Goal: Task Accomplishment & Management: Manage account settings

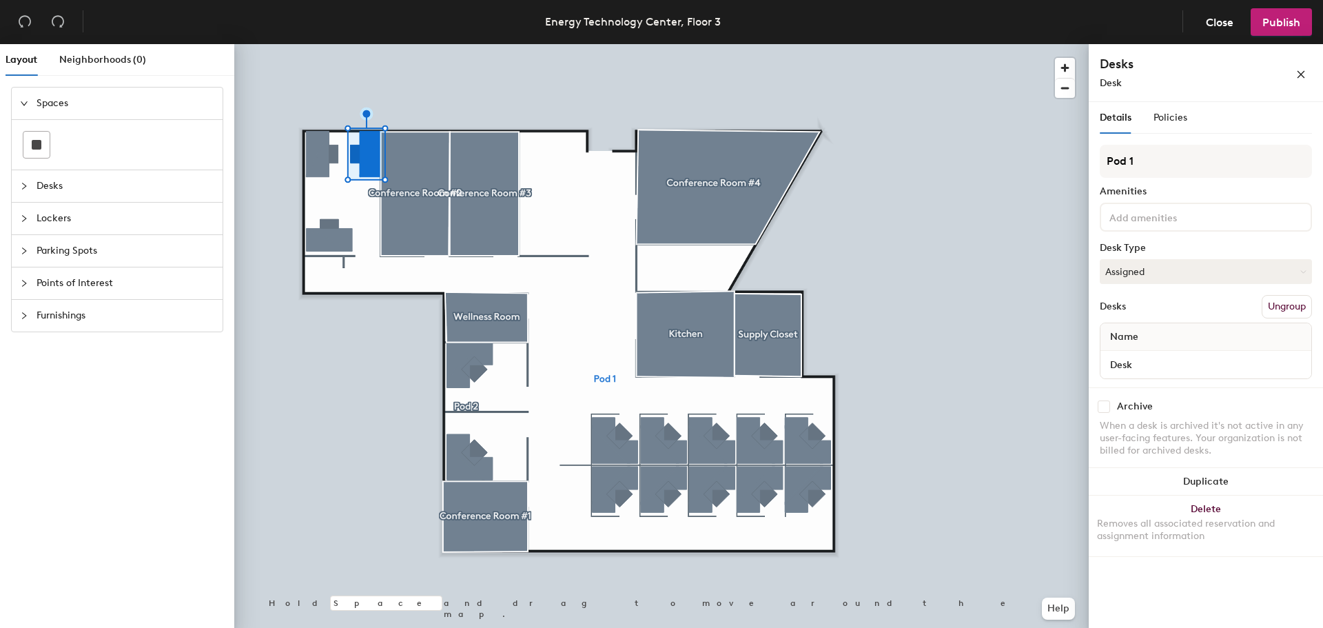
click at [1284, 308] on button "Ungroup" at bounding box center [1287, 306] width 50 height 23
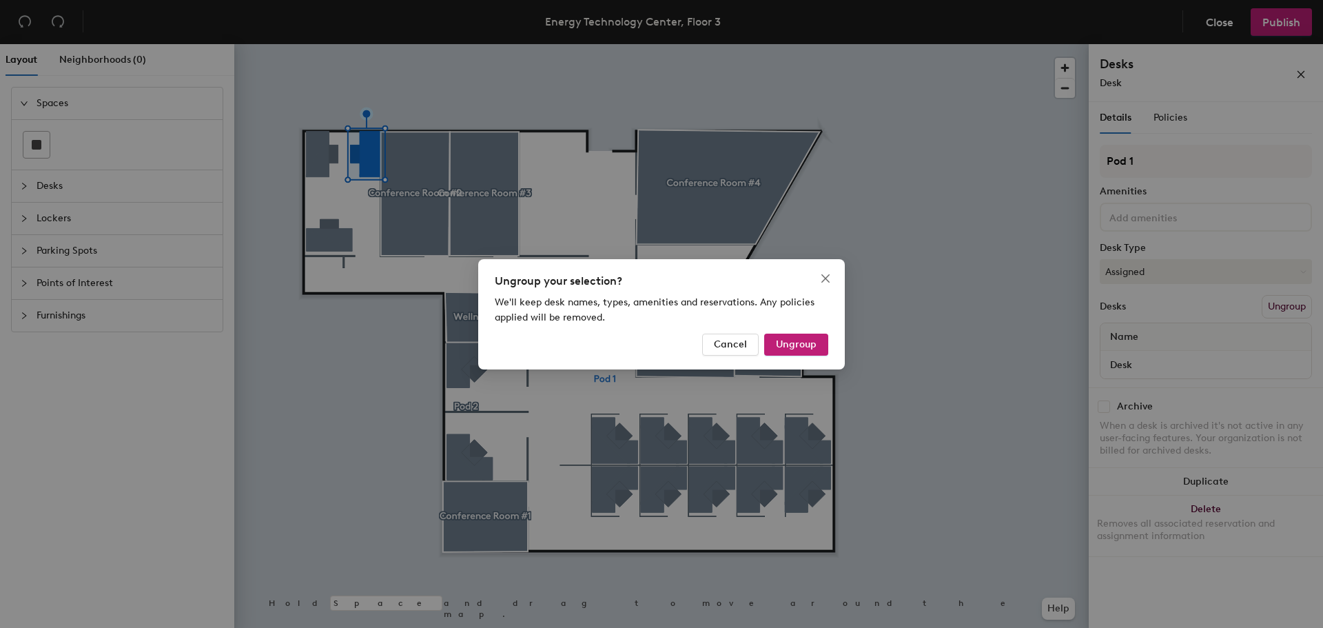
click at [802, 341] on span "Ungroup" at bounding box center [796, 344] width 41 height 12
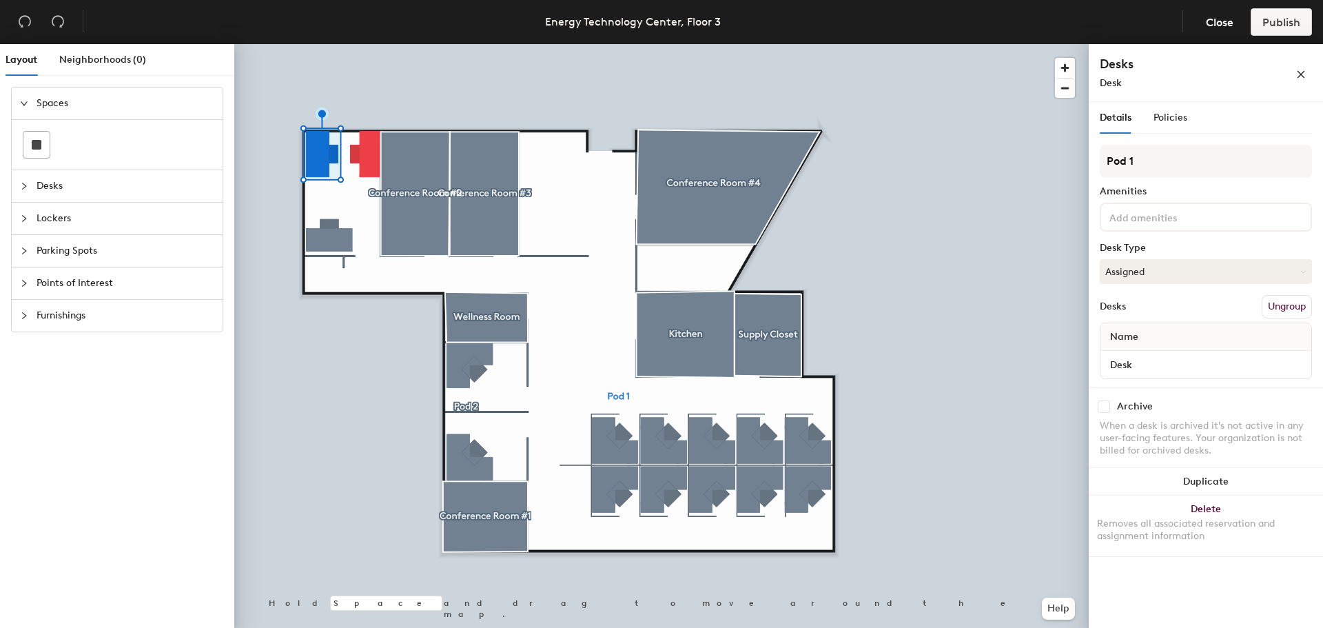
click at [1294, 301] on button "Ungroup" at bounding box center [1287, 306] width 50 height 23
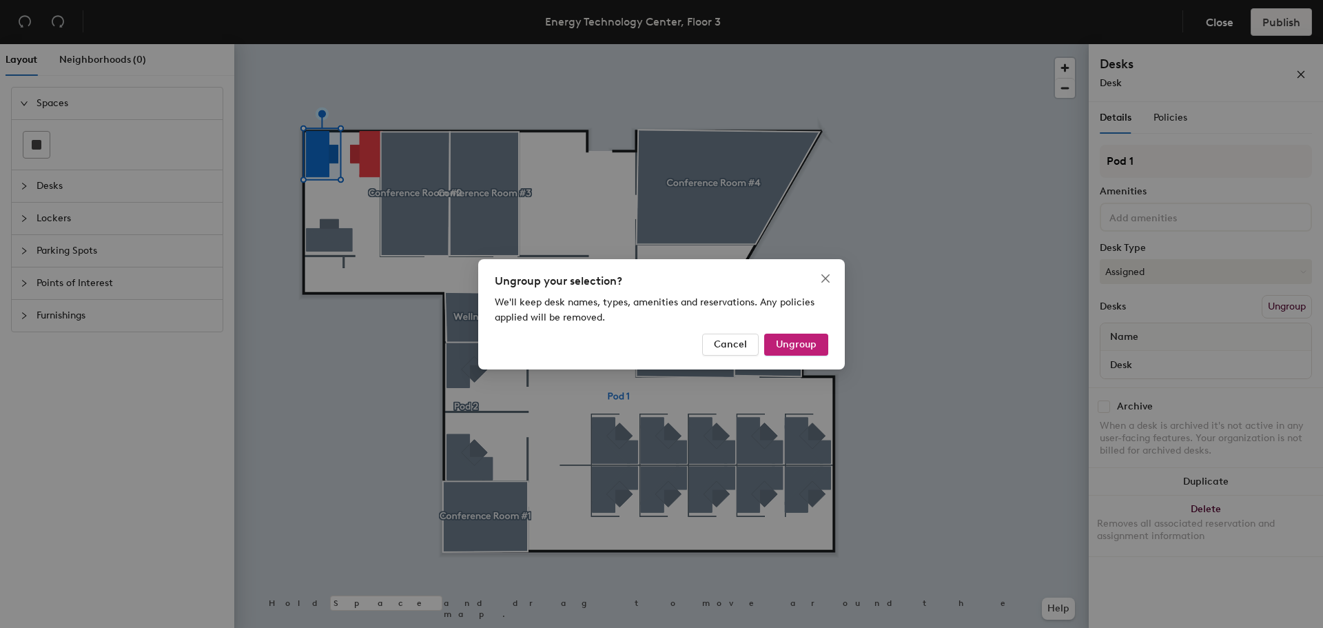
click at [817, 342] on button "Ungroup" at bounding box center [796, 345] width 64 height 22
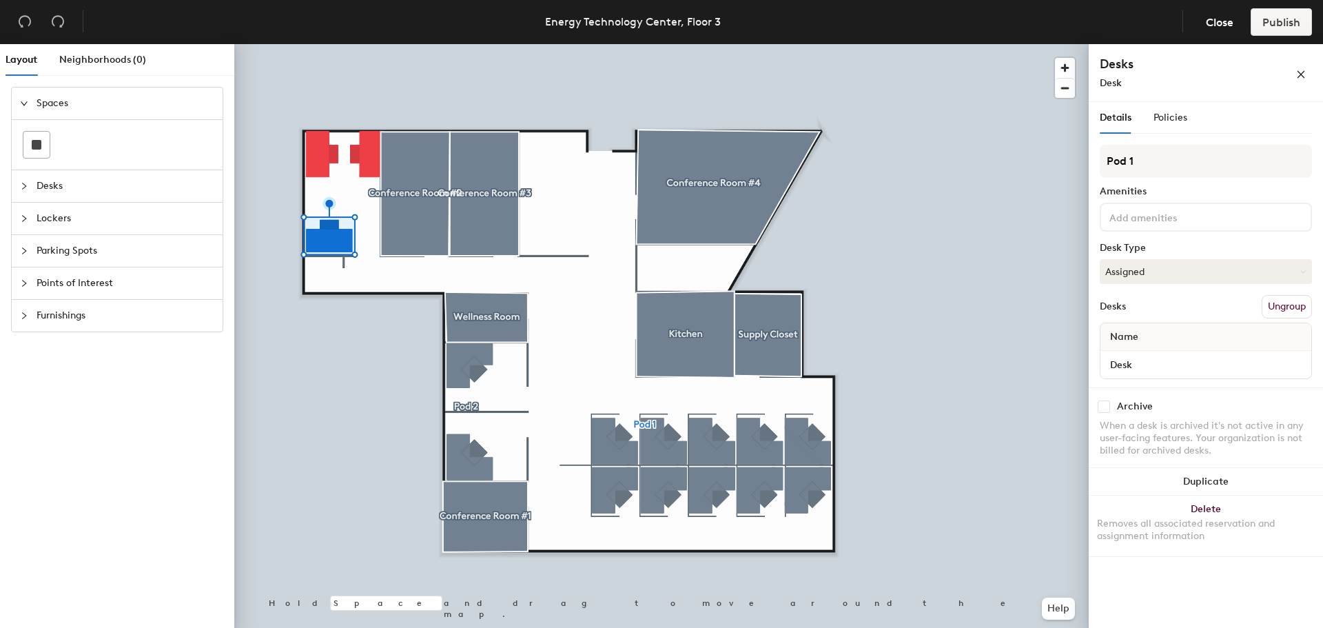
click at [1296, 311] on button "Ungroup" at bounding box center [1287, 306] width 50 height 23
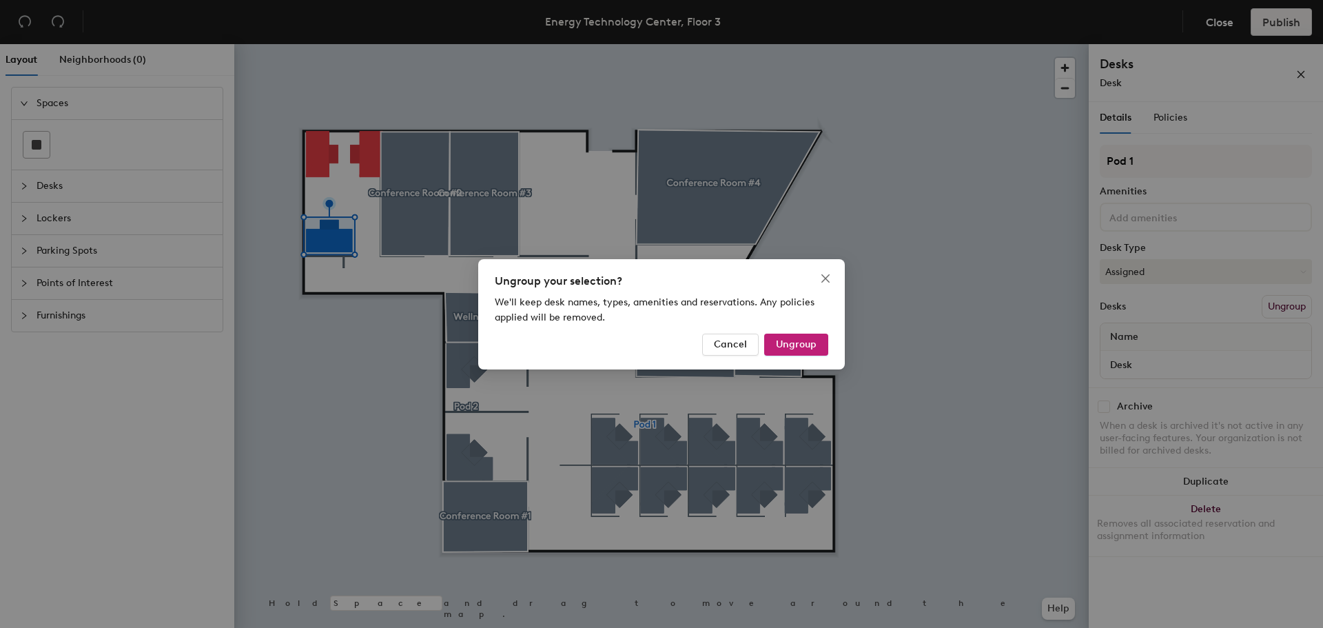
click at [800, 351] on button "Ungroup" at bounding box center [796, 345] width 64 height 22
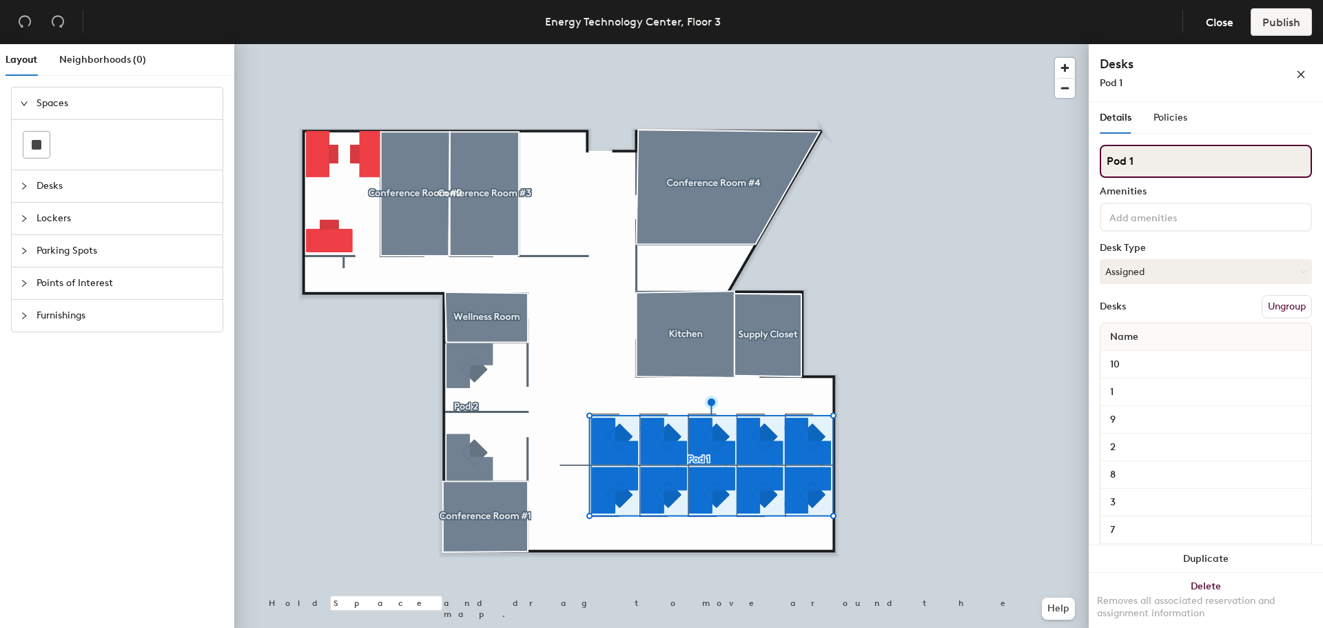
click at [1185, 163] on input "Pod 1" at bounding box center [1206, 161] width 212 height 33
click at [1086, 162] on div "Layout Neighborhoods (0) Spaces Desks Lockers Parking Spots Points of Interest …" at bounding box center [661, 338] width 1323 height 589
type input "Desk"
click at [1174, 374] on div "10" at bounding box center [1206, 365] width 211 height 28
click at [1166, 216] on input at bounding box center [1169, 216] width 124 height 17
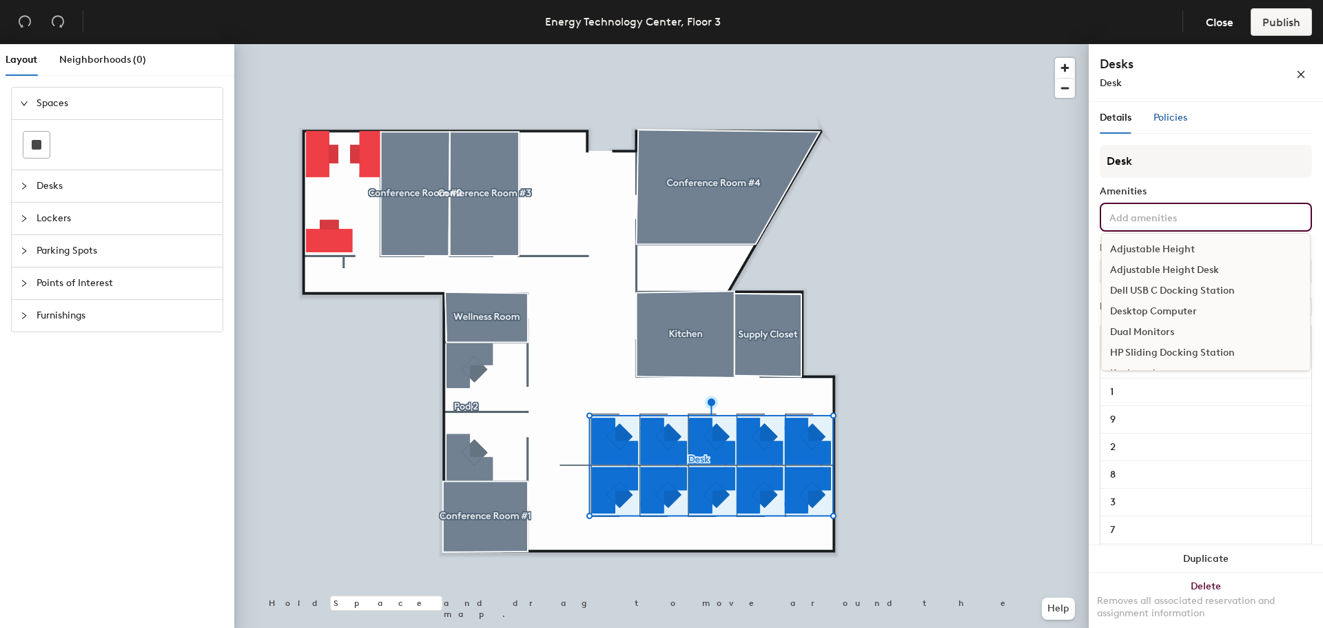
click at [1172, 118] on span "Policies" at bounding box center [1171, 118] width 34 height 12
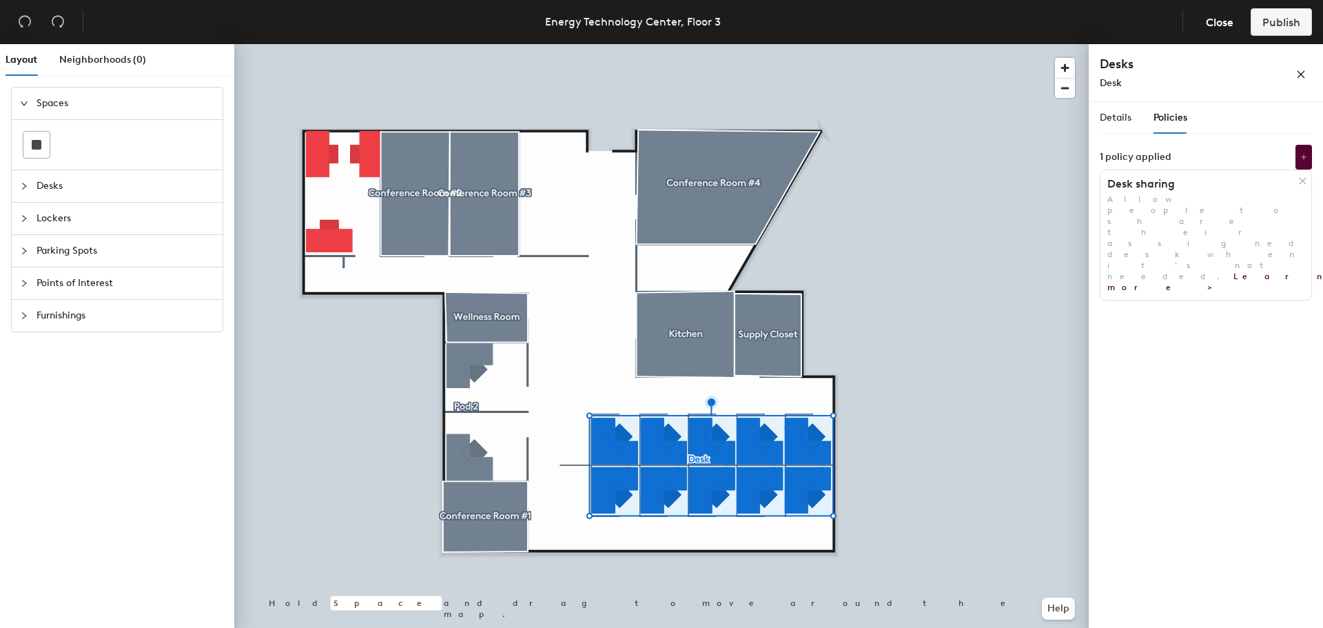
click at [1306, 290] on div "Details Policies Desk Amenities Desk Type Assigned Desks Ungroup Name 10 1 9 2 …" at bounding box center [1206, 367] width 234 height 531
click at [1303, 161] on button at bounding box center [1304, 157] width 17 height 25
click at [1264, 154] on div "1 policy applied" at bounding box center [1206, 157] width 212 height 25
click at [1307, 181] on icon at bounding box center [1303, 181] width 10 height 10
click at [1225, 255] on button "Add policy" at bounding box center [1206, 252] width 66 height 22
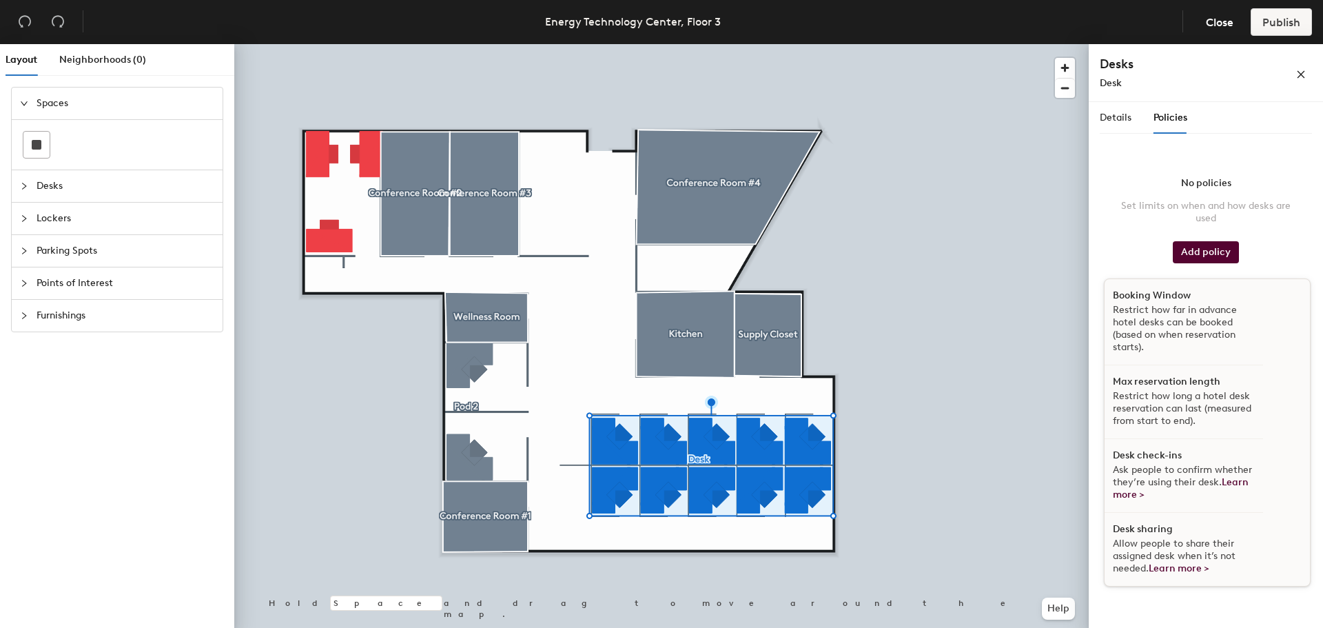
click at [1234, 542] on p "Allow people to share their assigned desk when it’s not needed. Learn more >" at bounding box center [1184, 556] width 142 height 37
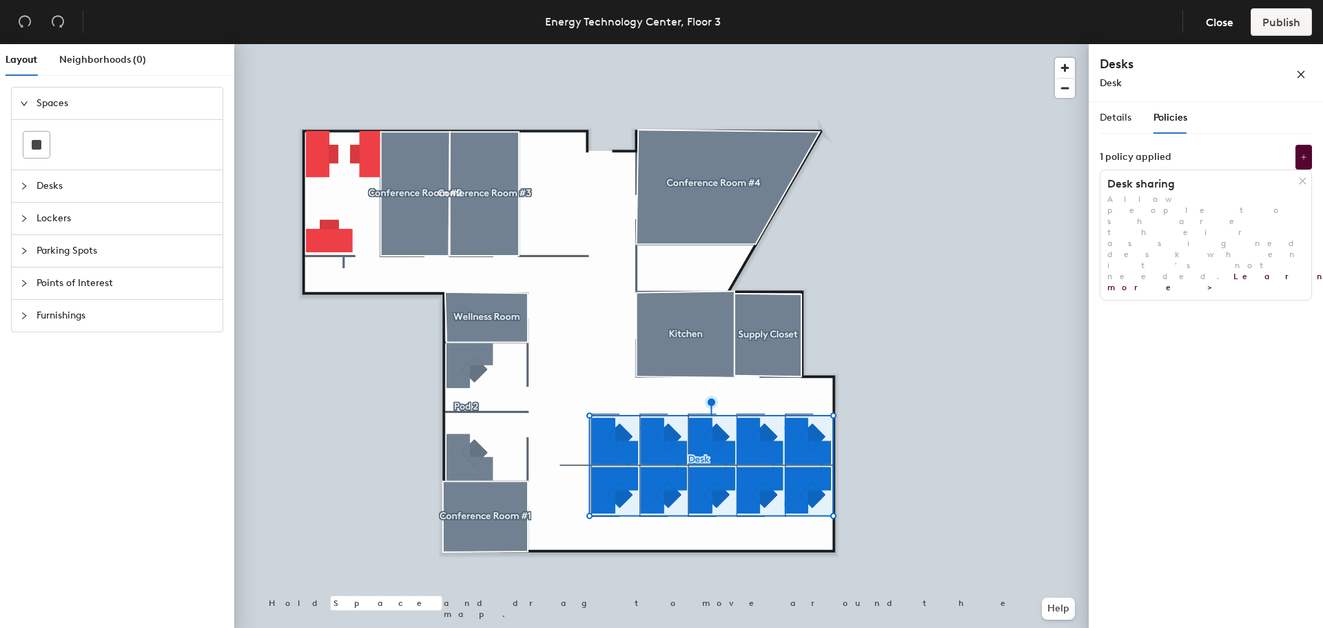
click at [1307, 159] on icon at bounding box center [1303, 157] width 7 height 7
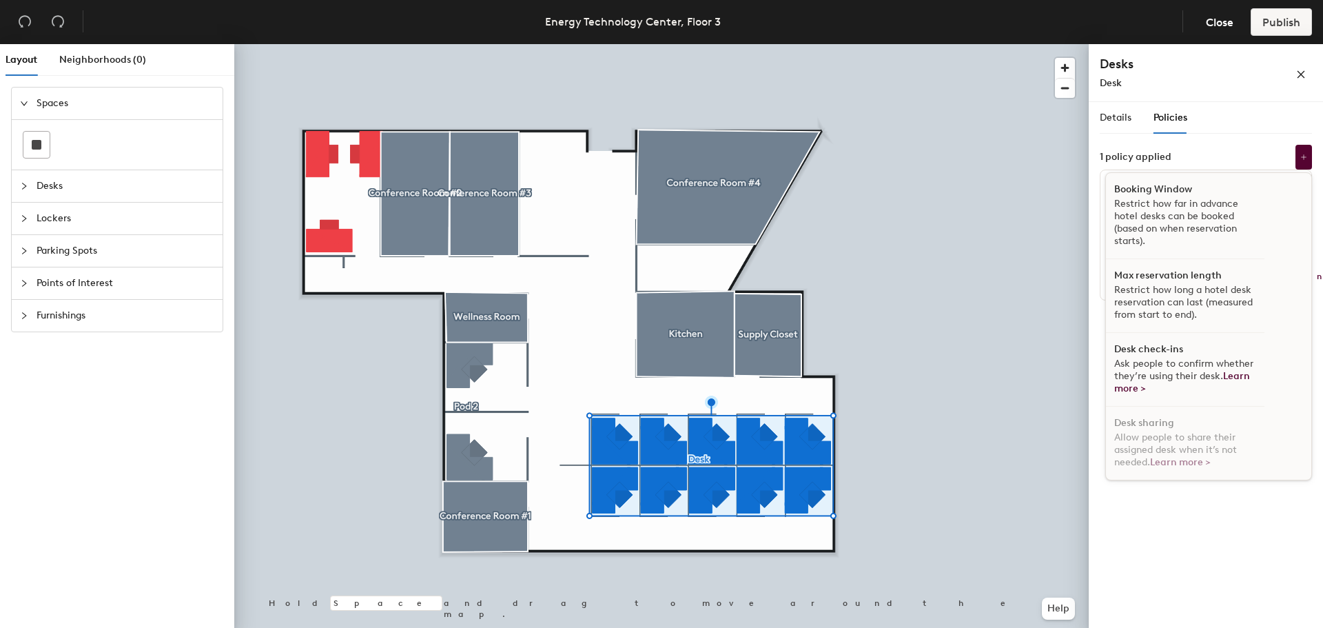
click at [1216, 234] on p "Restrict how far in advance hotel desks can be booked (based on when reservatio…" at bounding box center [1185, 223] width 142 height 50
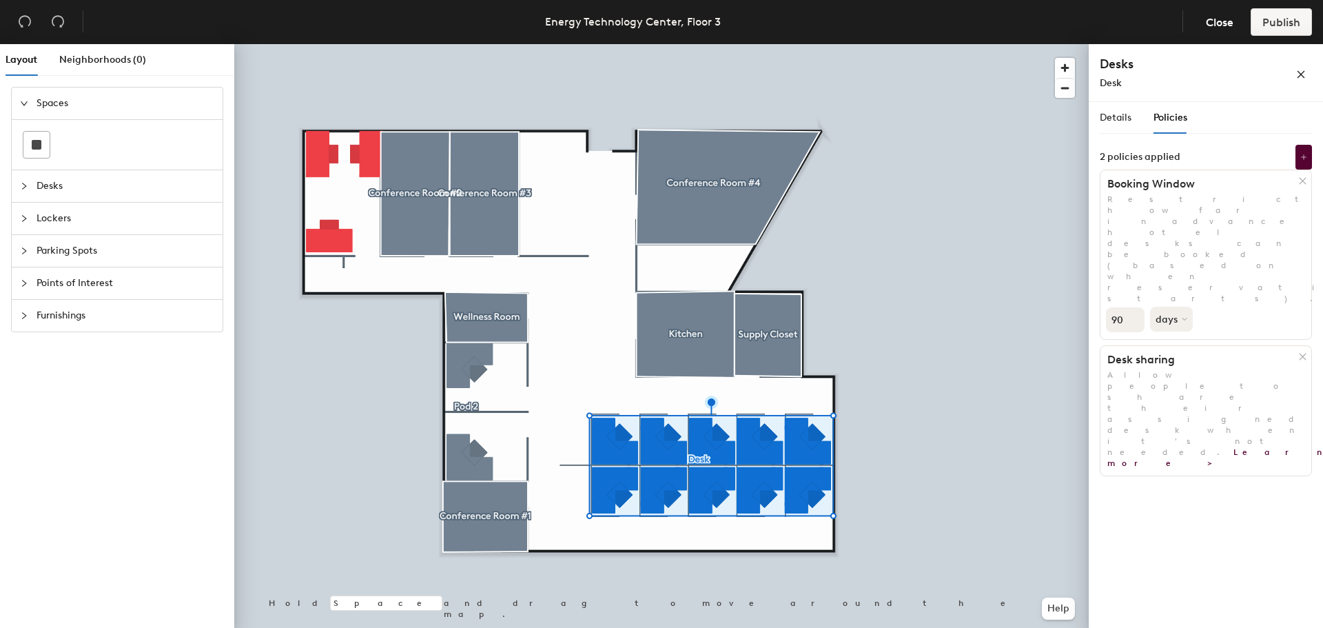
click at [1183, 316] on icon at bounding box center [1185, 319] width 6 height 6
click at [1191, 340] on div "months" at bounding box center [1178, 350] width 54 height 21
click at [1134, 307] on input "91" at bounding box center [1125, 319] width 39 height 25
click at [1134, 307] on input "92" at bounding box center [1125, 319] width 39 height 25
click at [1134, 307] on input "93" at bounding box center [1125, 319] width 39 height 25
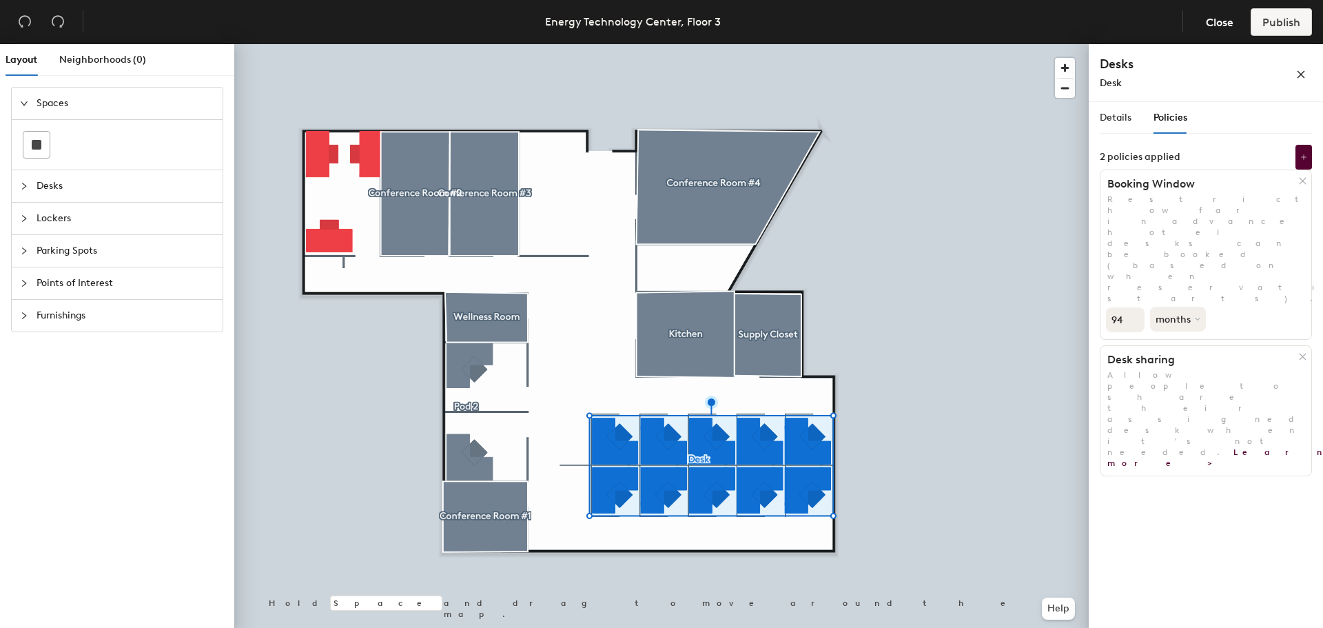
click at [1134, 307] on input "94" at bounding box center [1125, 319] width 39 height 25
type input "98"
click at [1134, 307] on input "98" at bounding box center [1125, 319] width 39 height 25
click at [1079, 230] on div "Layout Neighborhoods (0) Spaces Desks Lockers Parking Spots Points of Interest …" at bounding box center [661, 338] width 1323 height 589
type input "1"
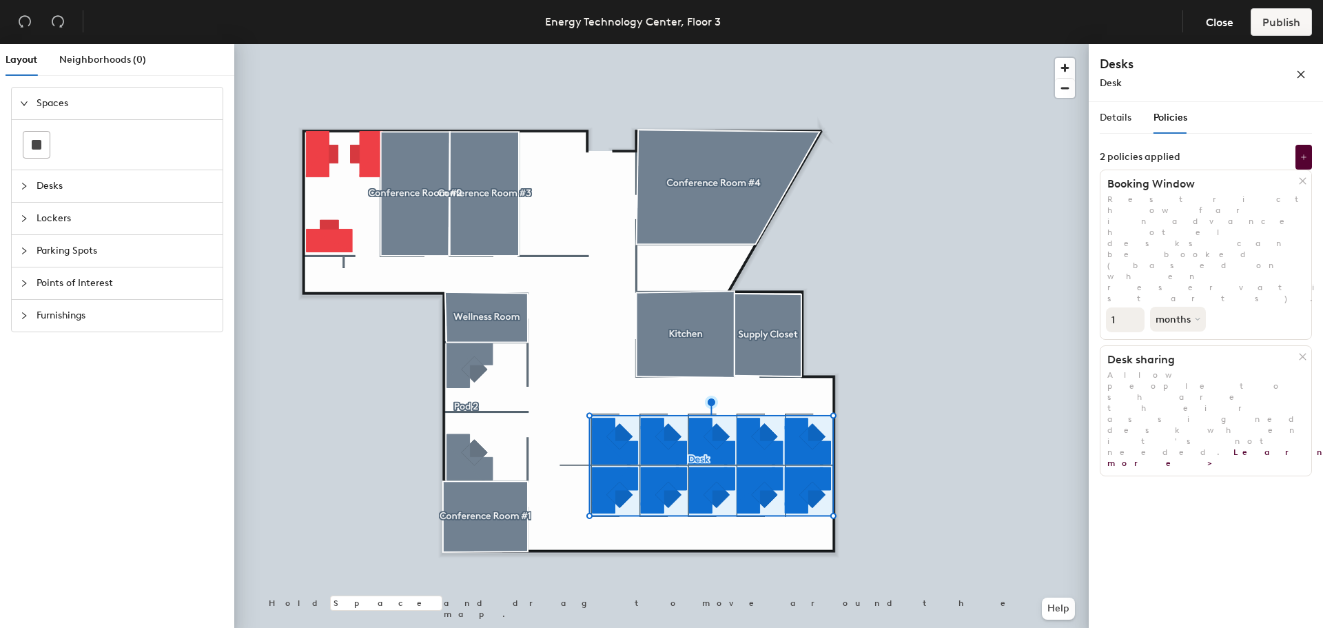
drag, startPoint x: 1241, startPoint y: 463, endPoint x: 1243, endPoint y: 449, distance: 14.5
click at [1241, 462] on div "Details Policies Desk Amenities Desk Type Assigned Desks Ungroup Name 10 1 9 2 …" at bounding box center [1206, 367] width 234 height 531
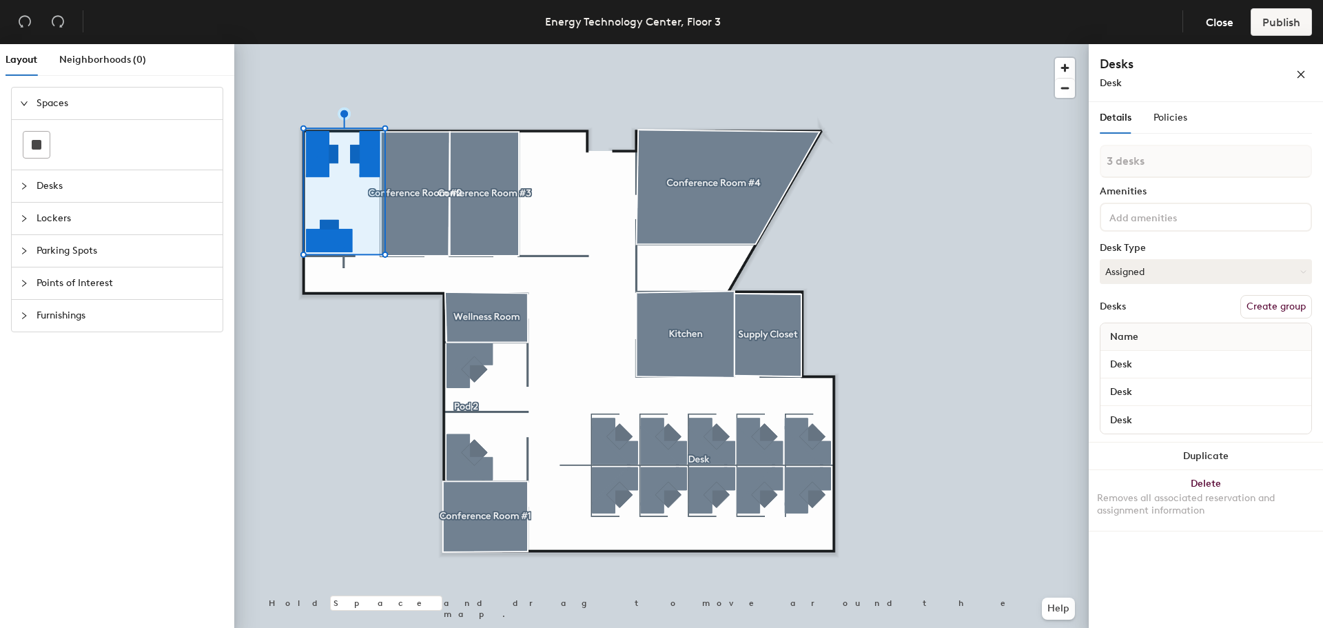
click at [1267, 308] on button "Create group" at bounding box center [1276, 306] width 72 height 23
click at [1147, 219] on input at bounding box center [1169, 216] width 124 height 17
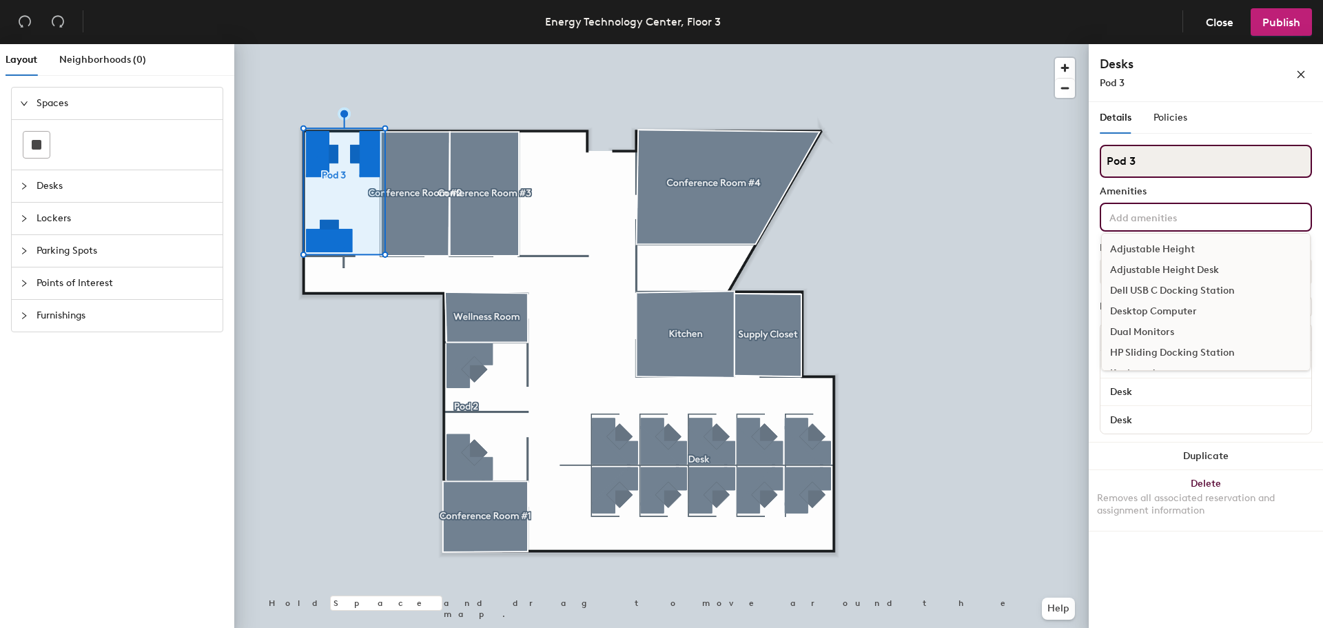
click at [1158, 150] on input "Pod 3" at bounding box center [1206, 161] width 212 height 33
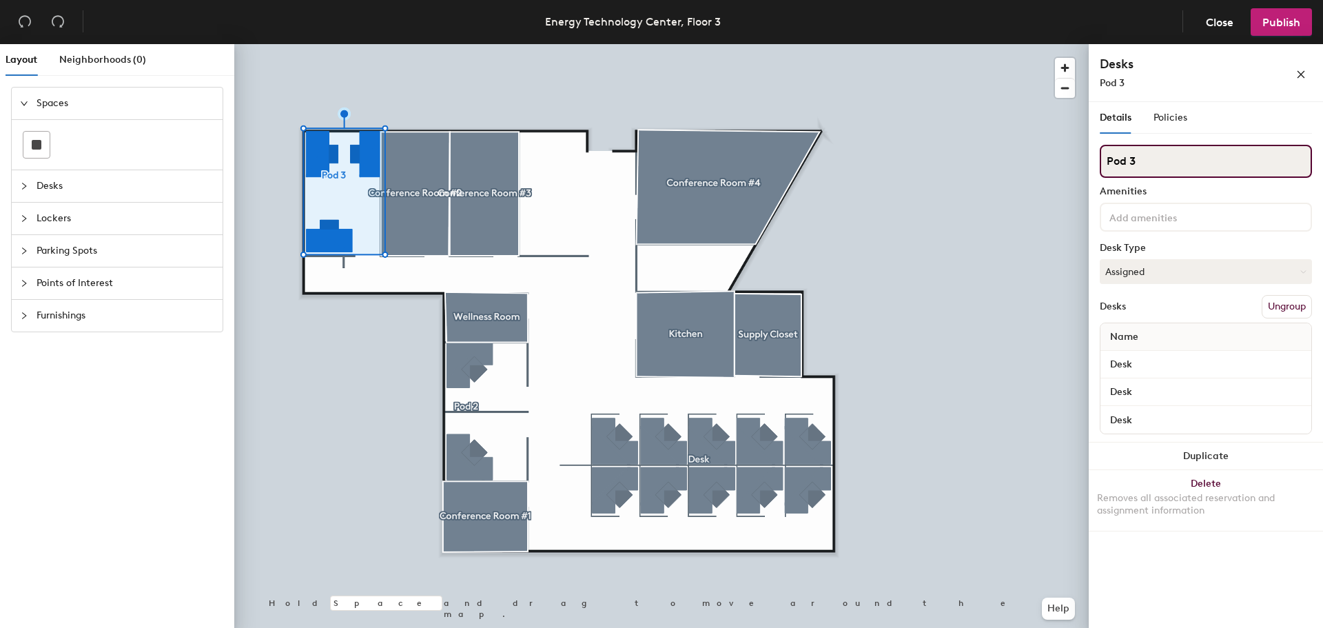
click at [1034, 159] on div "Layout Neighborhoods (0) Spaces Desks Lockers Parking Spots Points of Interest …" at bounding box center [661, 338] width 1323 height 589
type input "Quiet Room"
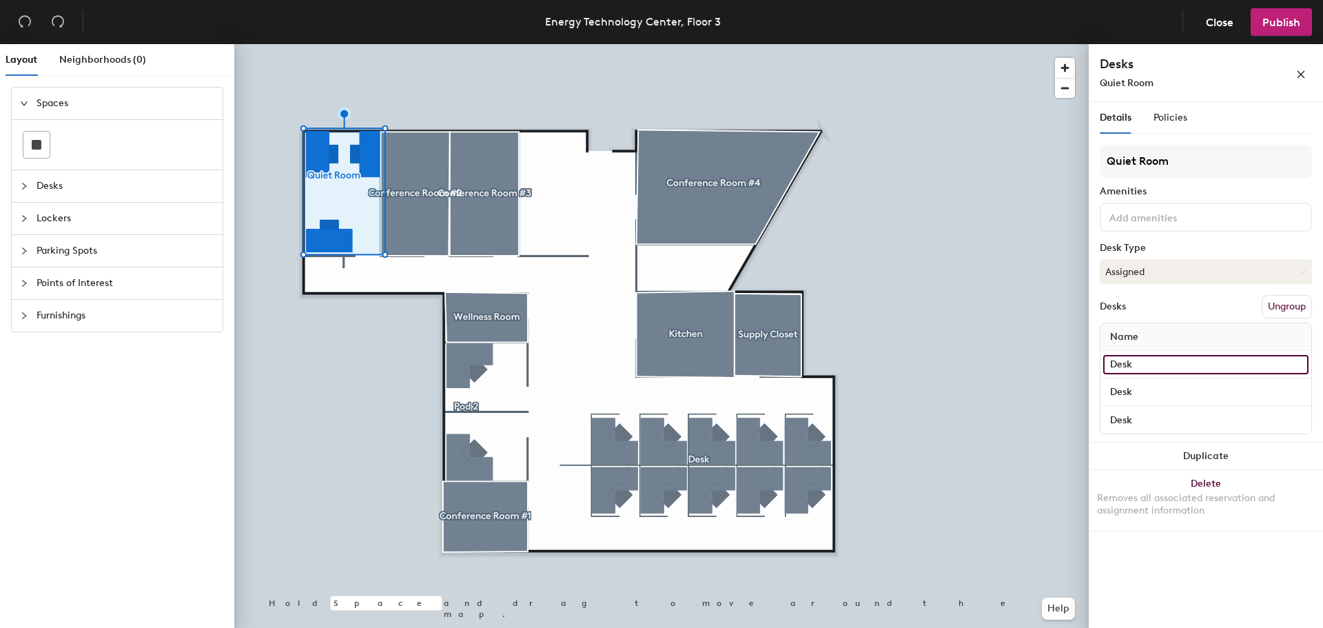
click at [1147, 365] on input "Desk" at bounding box center [1205, 364] width 205 height 19
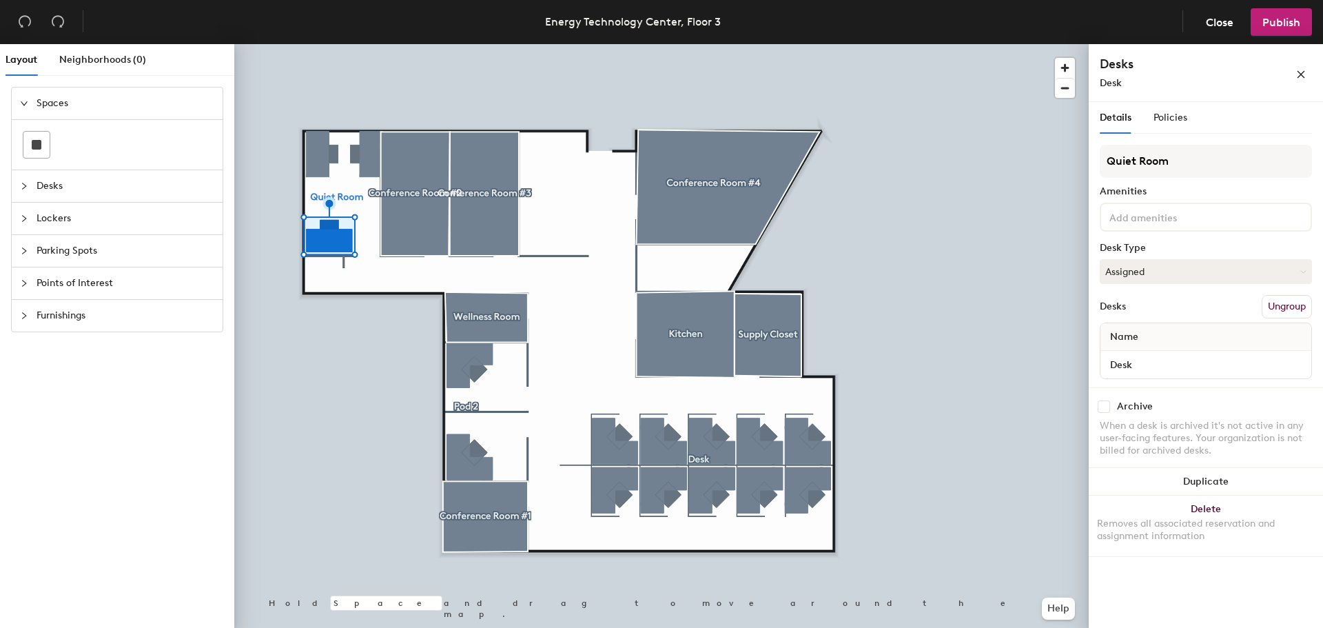
click at [1140, 354] on div "Desk" at bounding box center [1206, 365] width 211 height 28
click at [1147, 363] on input "Desk" at bounding box center [1205, 364] width 205 height 19
type input "QR 1"
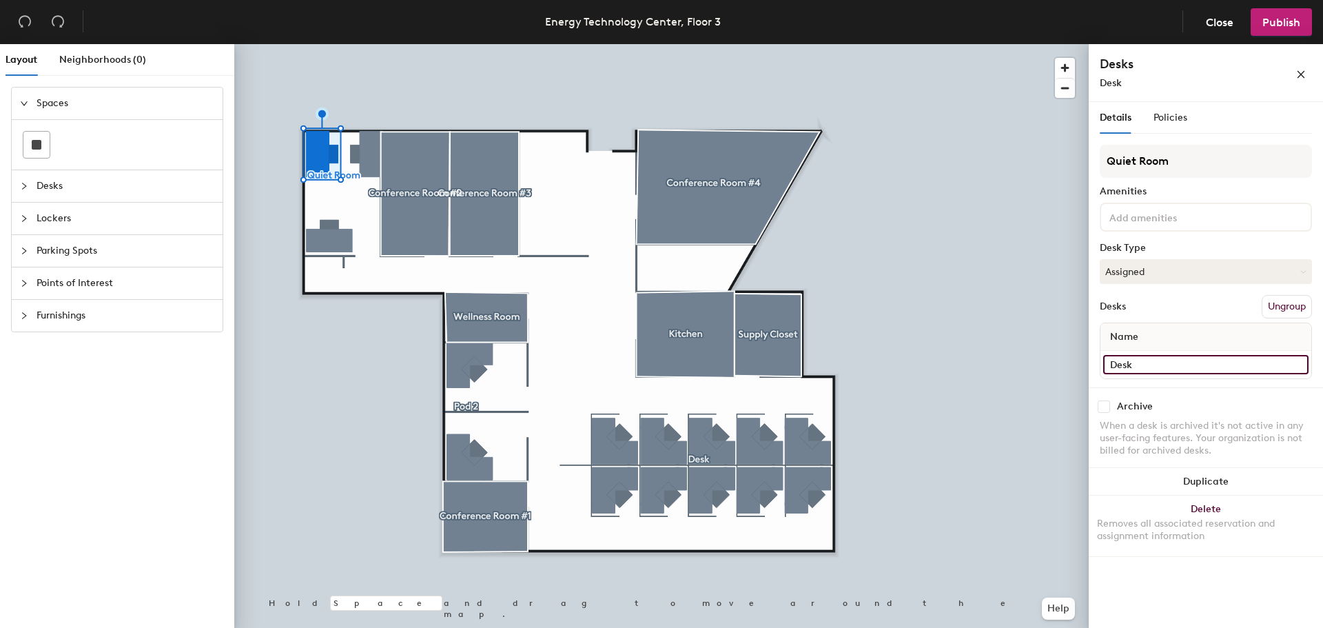
click at [1182, 365] on input "Desk" at bounding box center [1205, 364] width 205 height 19
click at [1123, 364] on input "qr 2" at bounding box center [1205, 364] width 205 height 19
type input "QR 2"
click at [1170, 367] on input "Desk" at bounding box center [1205, 364] width 205 height 19
type input "QR 3"
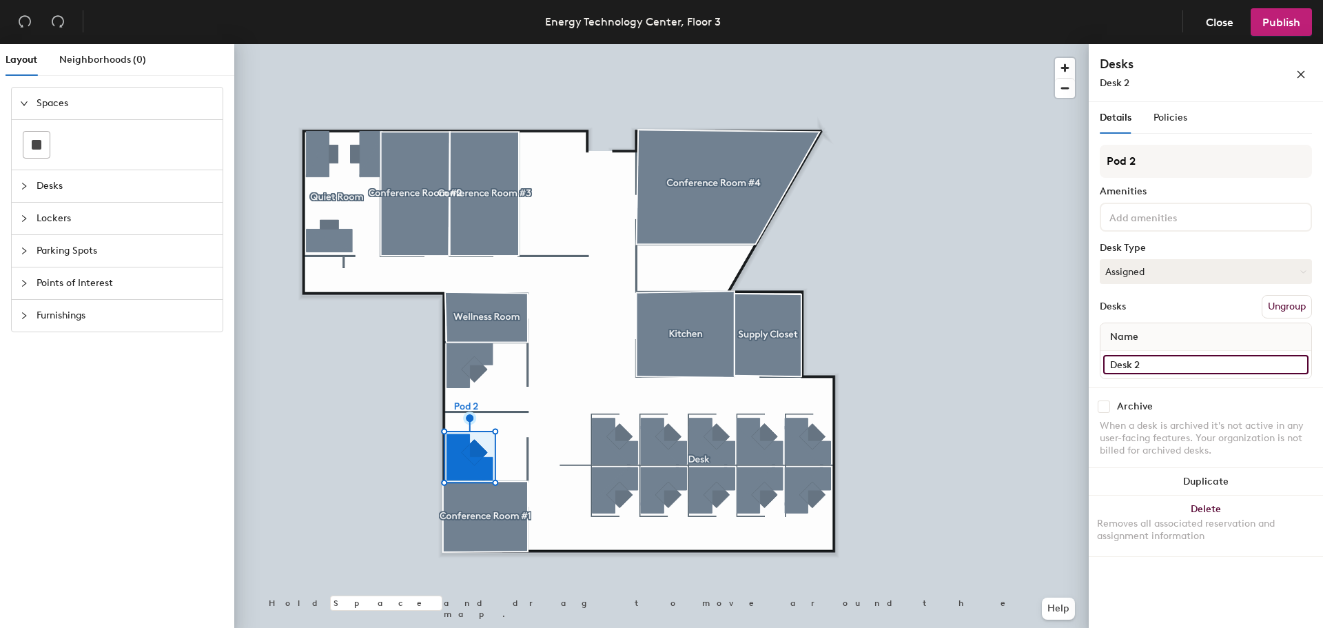
click at [1179, 362] on input "Desk 2" at bounding box center [1205, 364] width 205 height 19
type input "m"
click at [1074, 361] on div "Layout Neighborhoods (0) Spaces Desks Lockers Parking Spots Points of Interest …" at bounding box center [661, 338] width 1323 height 589
type input "Manager 1"
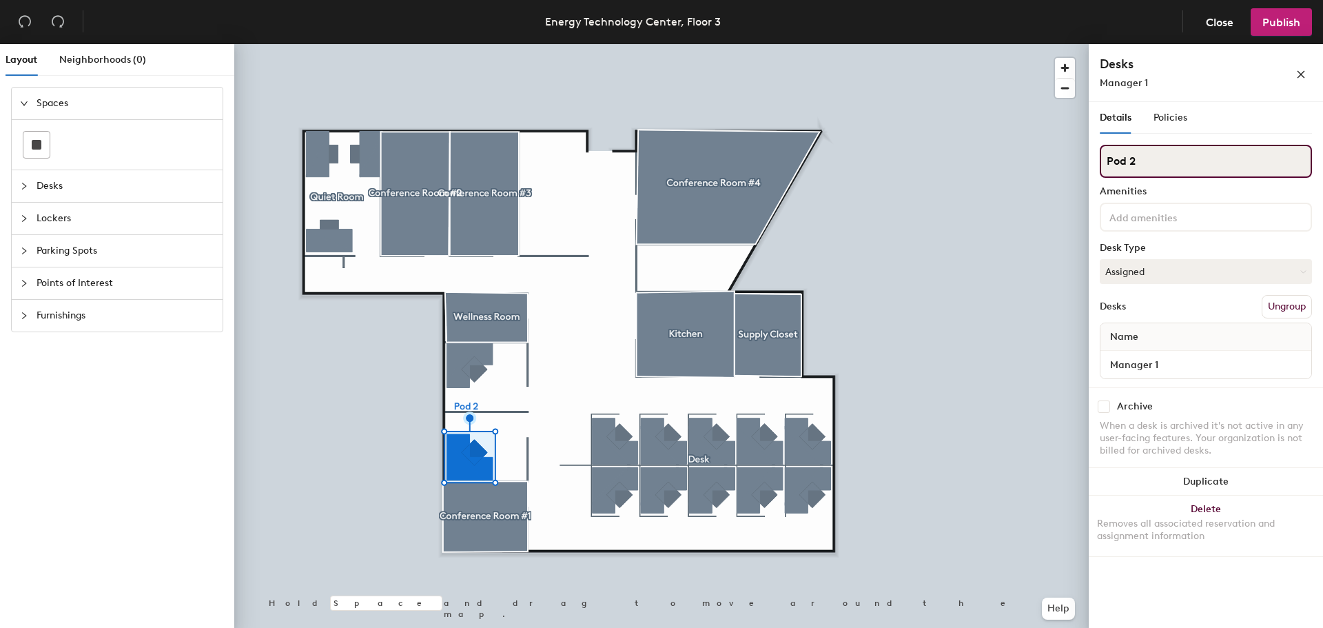
click at [1172, 173] on input "Pod 2" at bounding box center [1206, 161] width 212 height 33
type input "P"
type input "M"
type input "O"
type input "Manager Offices"
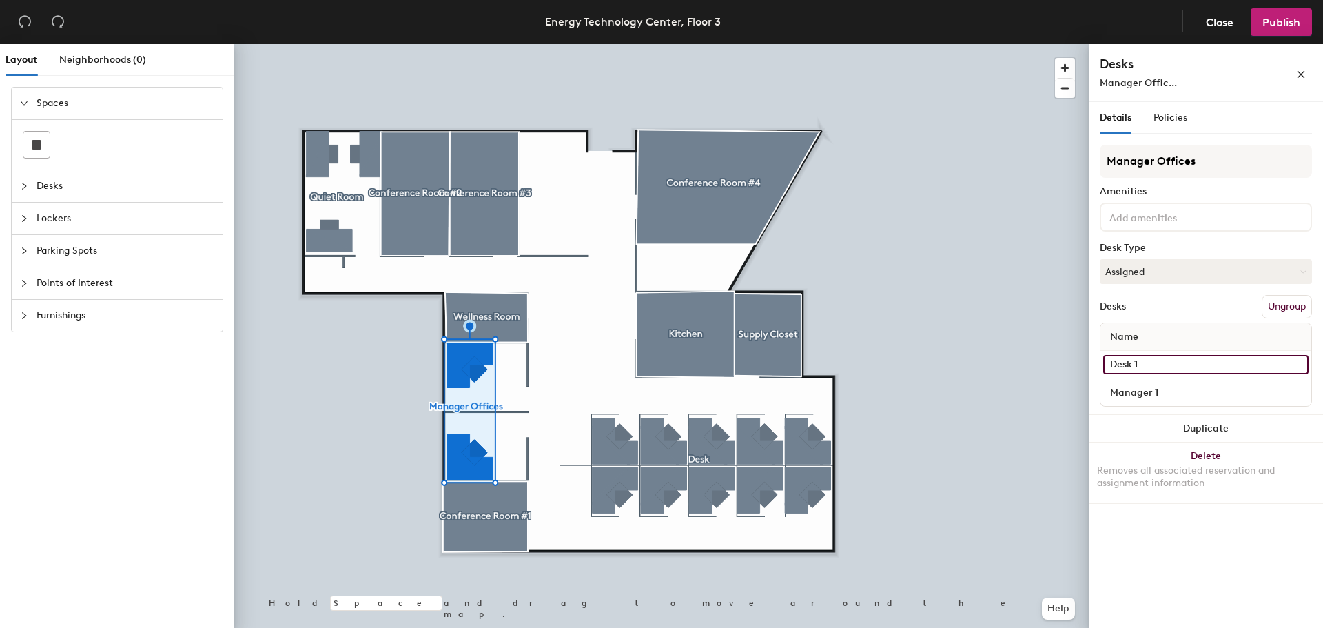
click at [1151, 367] on input "Desk 1" at bounding box center [1205, 364] width 205 height 19
paste input "Manager"
type input "Manager 1"
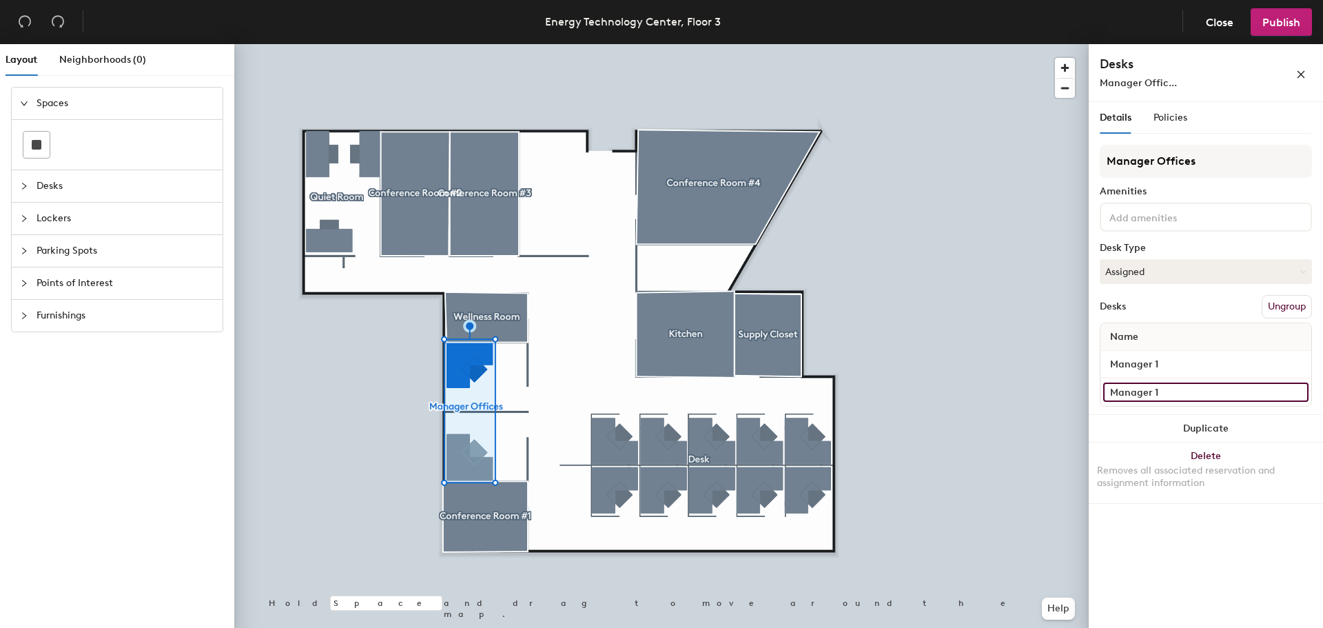
click at [1199, 390] on input "Manager 1" at bounding box center [1205, 391] width 205 height 19
click at [1194, 389] on input "Manager 1" at bounding box center [1205, 391] width 205 height 19
type input "Manager 2"
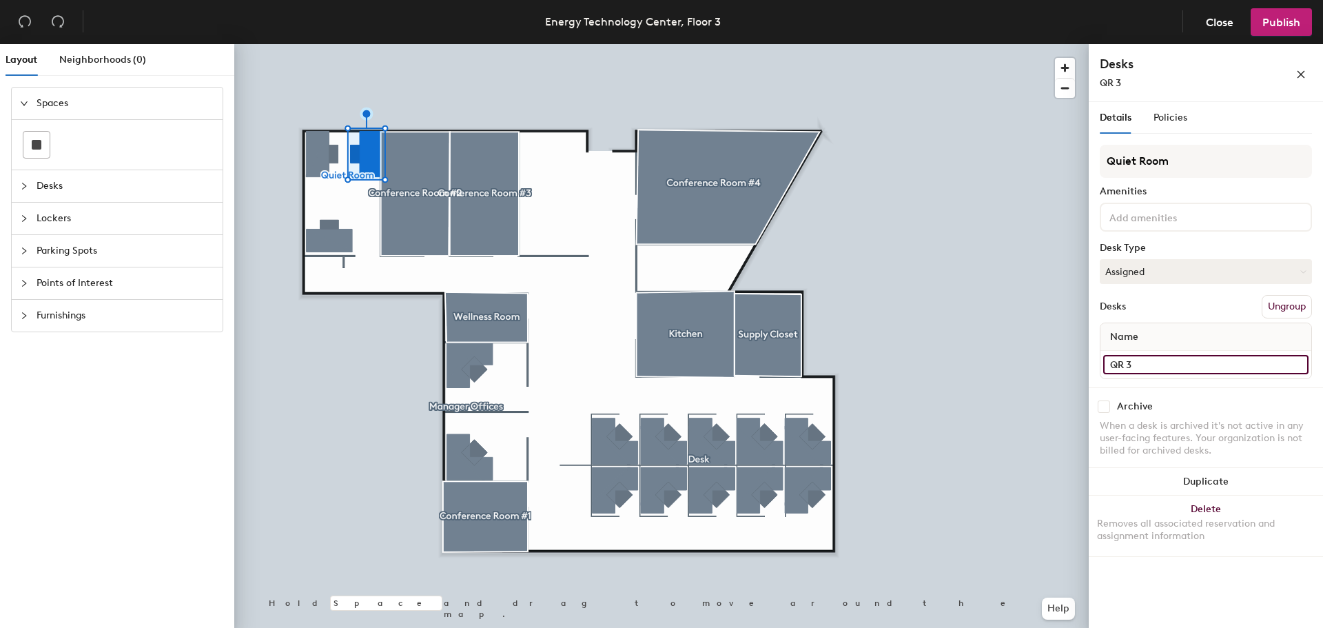
click at [1190, 358] on input "QR 3" at bounding box center [1205, 364] width 205 height 19
click at [1174, 358] on input "QR 3" at bounding box center [1205, 364] width 205 height 19
type input "QR 1"
click at [1151, 365] on input "QR 2" at bounding box center [1205, 364] width 205 height 19
click at [1153, 365] on input "QR 1" at bounding box center [1205, 364] width 205 height 19
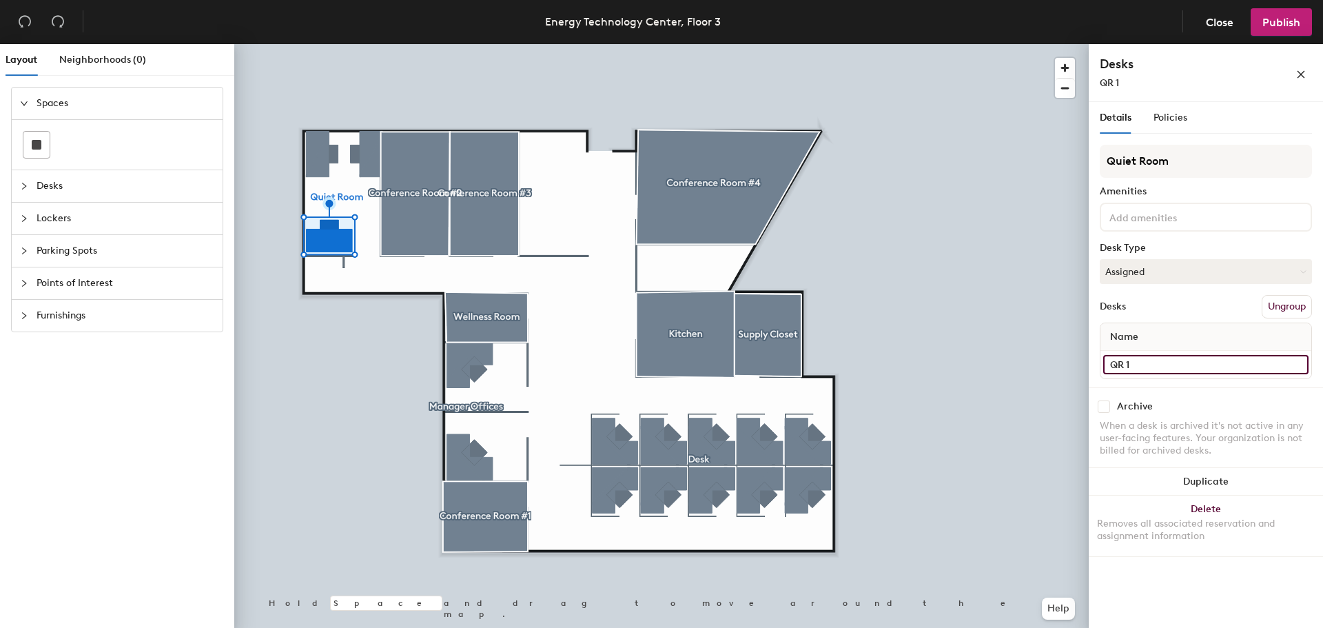
click at [1148, 365] on input "QR 1" at bounding box center [1205, 364] width 205 height 19
type input "QR 3"
click at [895, 44] on div at bounding box center [661, 44] width 855 height 0
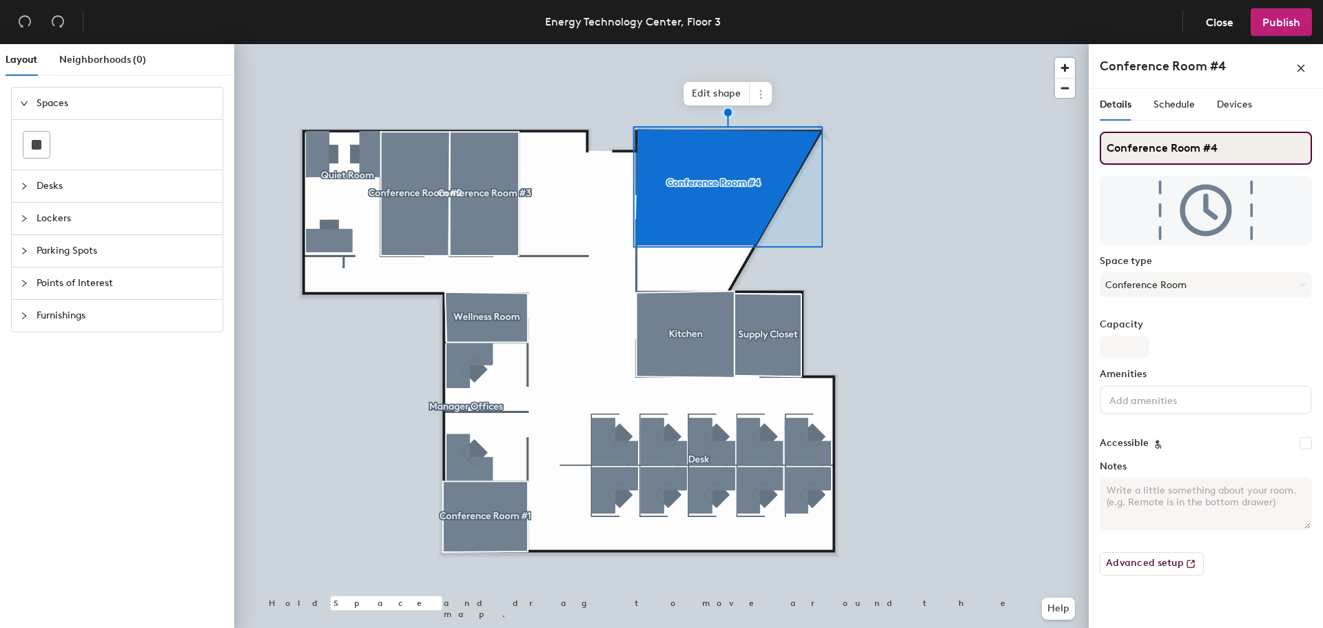
click at [1247, 152] on input "Conference Room #4" at bounding box center [1206, 148] width 212 height 33
type input "Conference Room A"
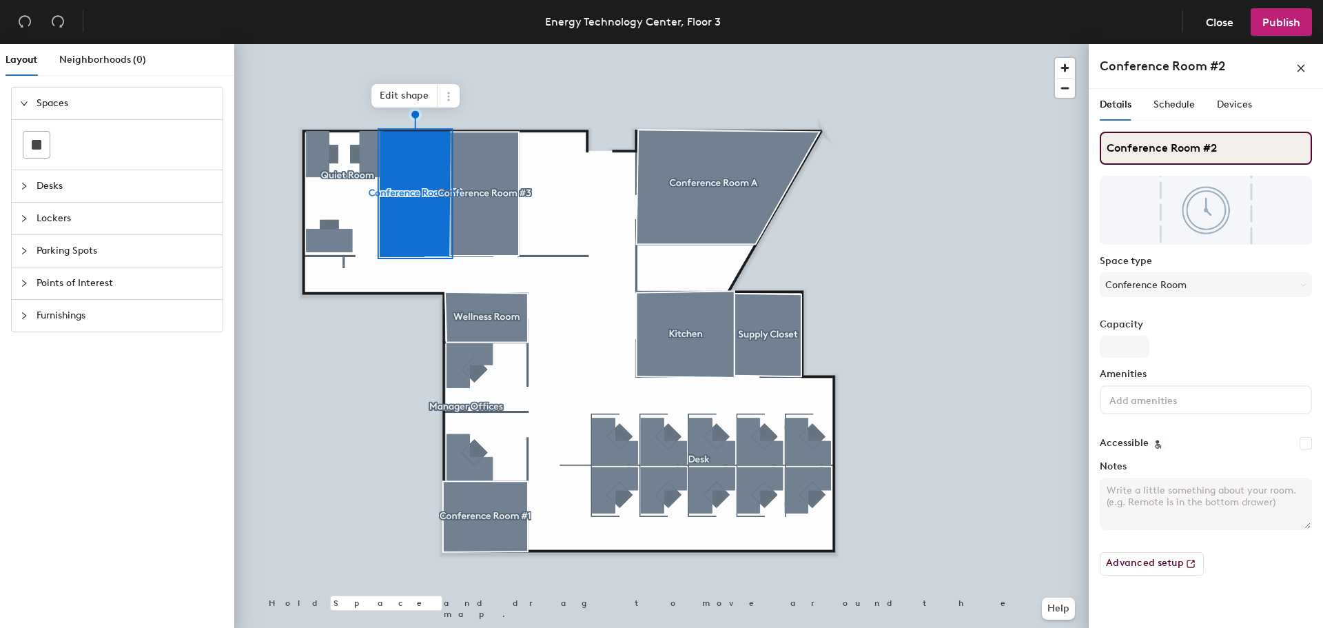
click at [1261, 147] on input "Conference Room #2" at bounding box center [1206, 148] width 212 height 33
type input "Conference Room B"
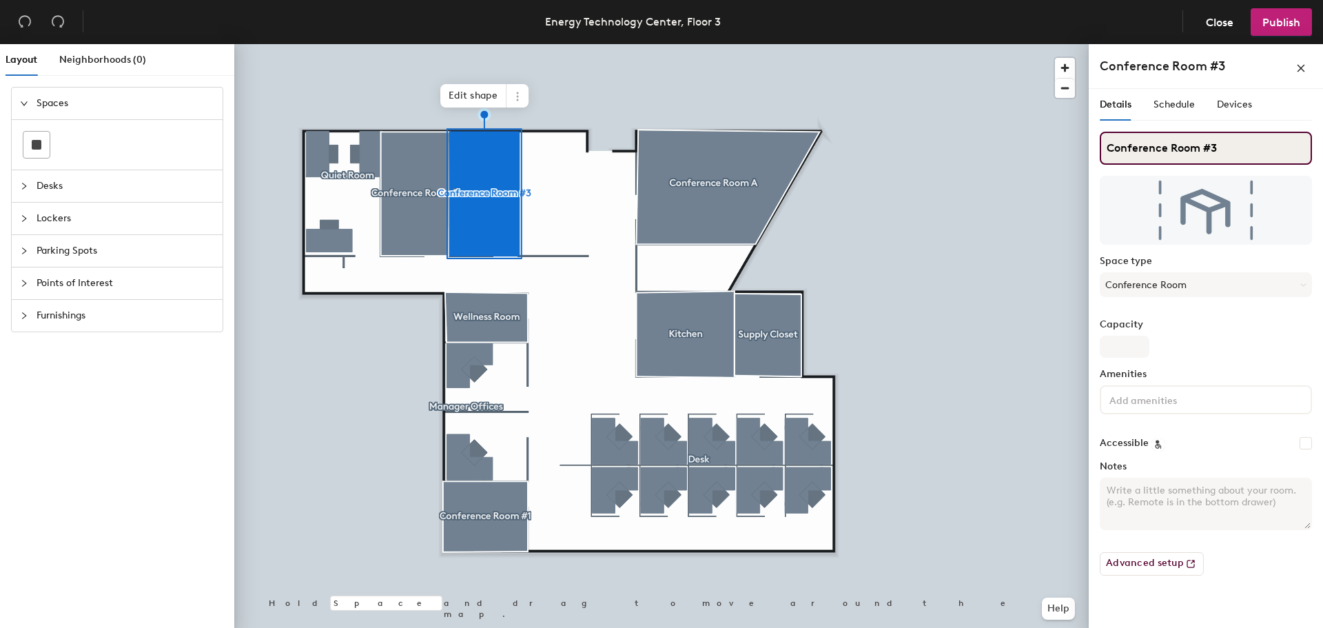
click at [1243, 140] on input "Conference Room #3" at bounding box center [1206, 148] width 212 height 33
click at [1237, 143] on input "Conference Room #3" at bounding box center [1206, 148] width 212 height 33
type input "Conference Room C"
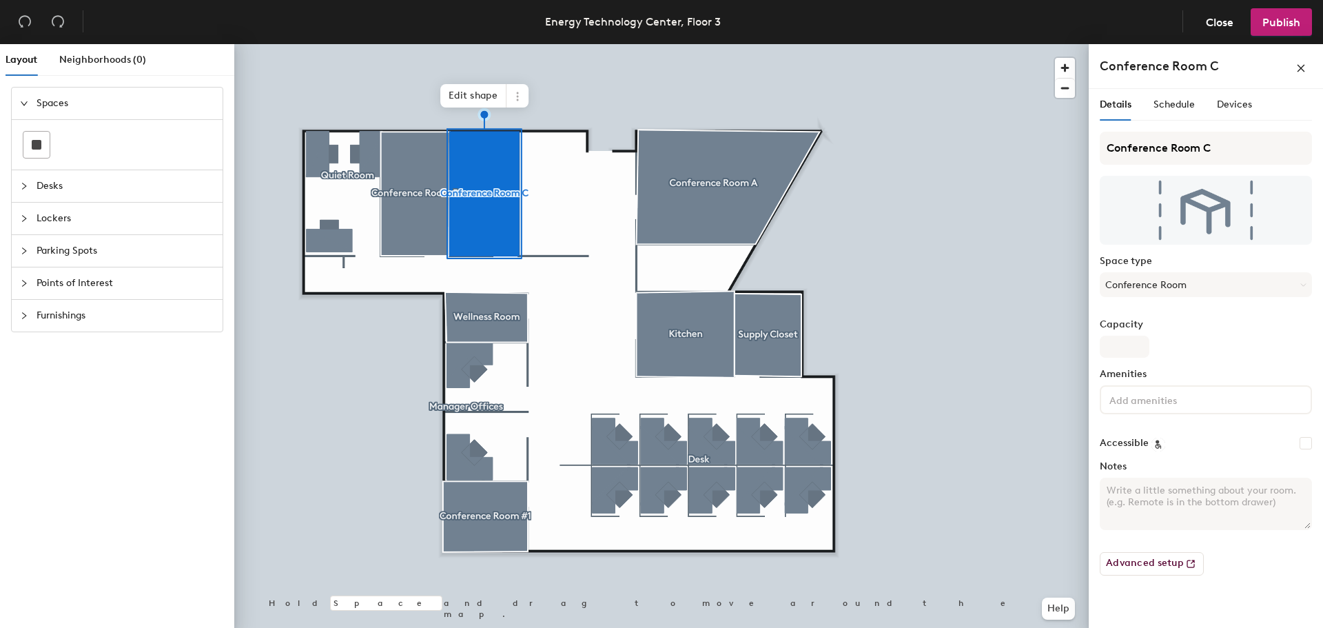
click at [1199, 487] on textarea "Notes" at bounding box center [1206, 504] width 212 height 52
type textarea "Reservable through Outlook"
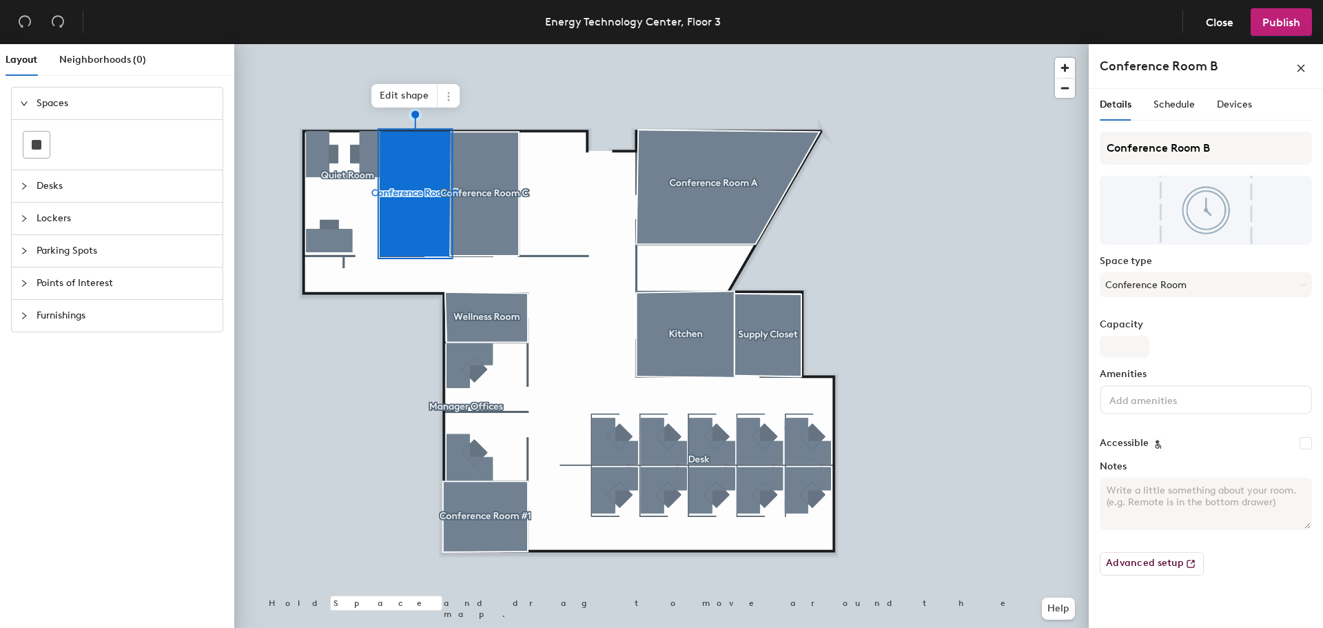
click at [1174, 496] on textarea "Notes" at bounding box center [1206, 504] width 212 height 52
paste textarea "Reservable through Outlook"
type textarea "Reservable through Outlook"
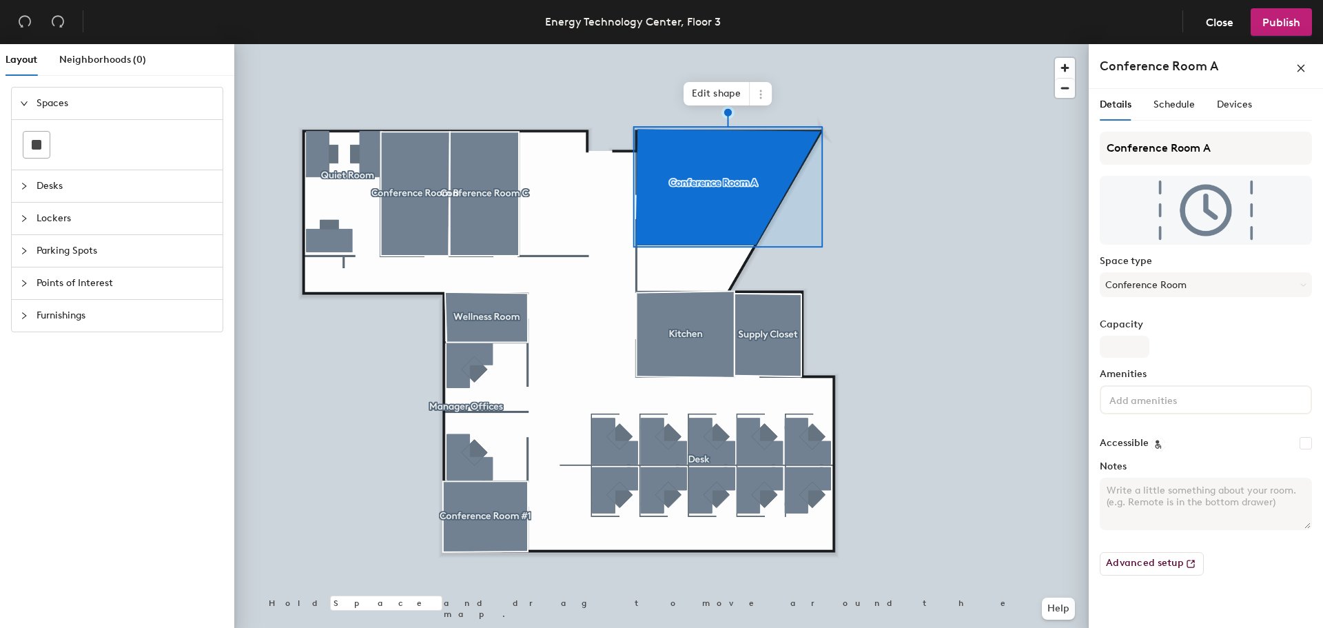
click at [1154, 492] on textarea "Notes" at bounding box center [1206, 504] width 212 height 52
paste textarea "Reservable through Outlook"
type textarea "Reservable through Outlook"
click at [1147, 523] on textarea "Notes" at bounding box center [1206, 504] width 212 height 52
paste textarea "Reservable through Outlook"
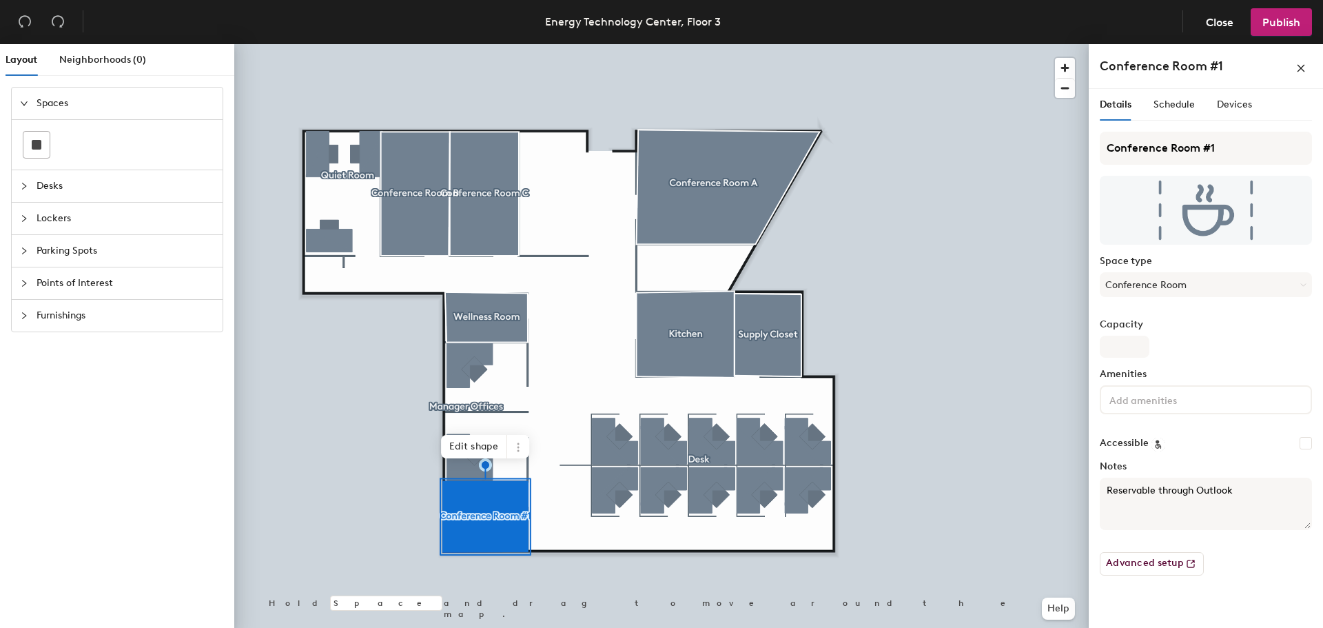
type textarea "Reservable through Outlook"
click at [1230, 159] on input "Conference Room #1" at bounding box center [1206, 148] width 212 height 33
click at [809, 168] on div "Layout Neighborhoods (0) Spaces Desks Lockers Parking Spots Points of Interest …" at bounding box center [661, 338] width 1323 height 589
drag, startPoint x: 1212, startPoint y: 154, endPoint x: 1225, endPoint y: 154, distance: 12.4
click at [1212, 154] on input "Conference Room #1" at bounding box center [1206, 148] width 212 height 33
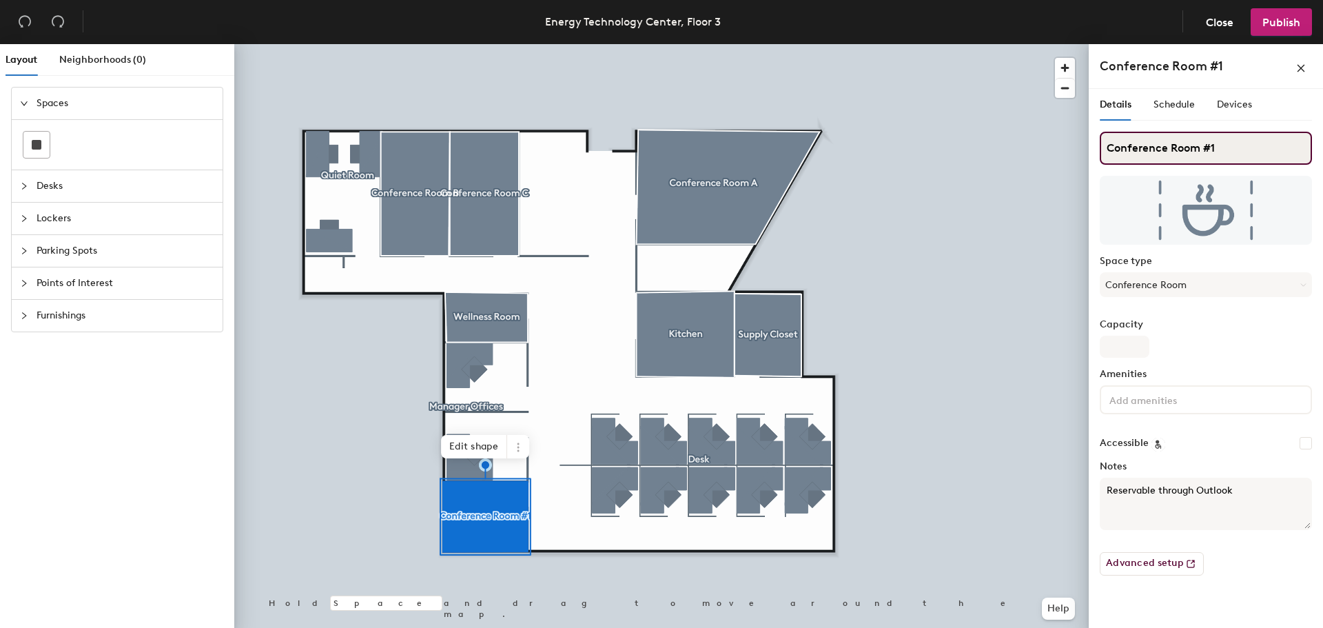
drag, startPoint x: 1235, startPoint y: 152, endPoint x: 1099, endPoint y: 140, distance: 136.3
click at [1099, 140] on div "Details Schedule Devices Conference Room #1 Space type Conference Room Capacity…" at bounding box center [1206, 361] width 234 height 544
type input "The Solarium"
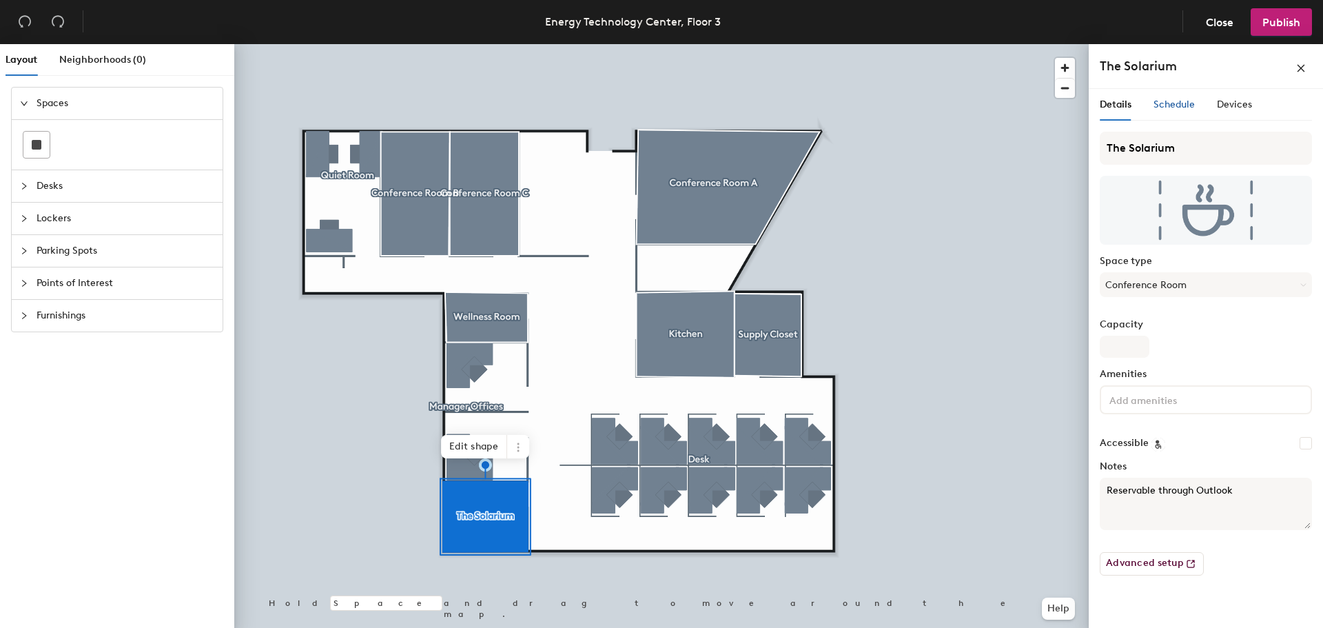
click at [1185, 101] on span "Schedule" at bounding box center [1174, 105] width 41 height 12
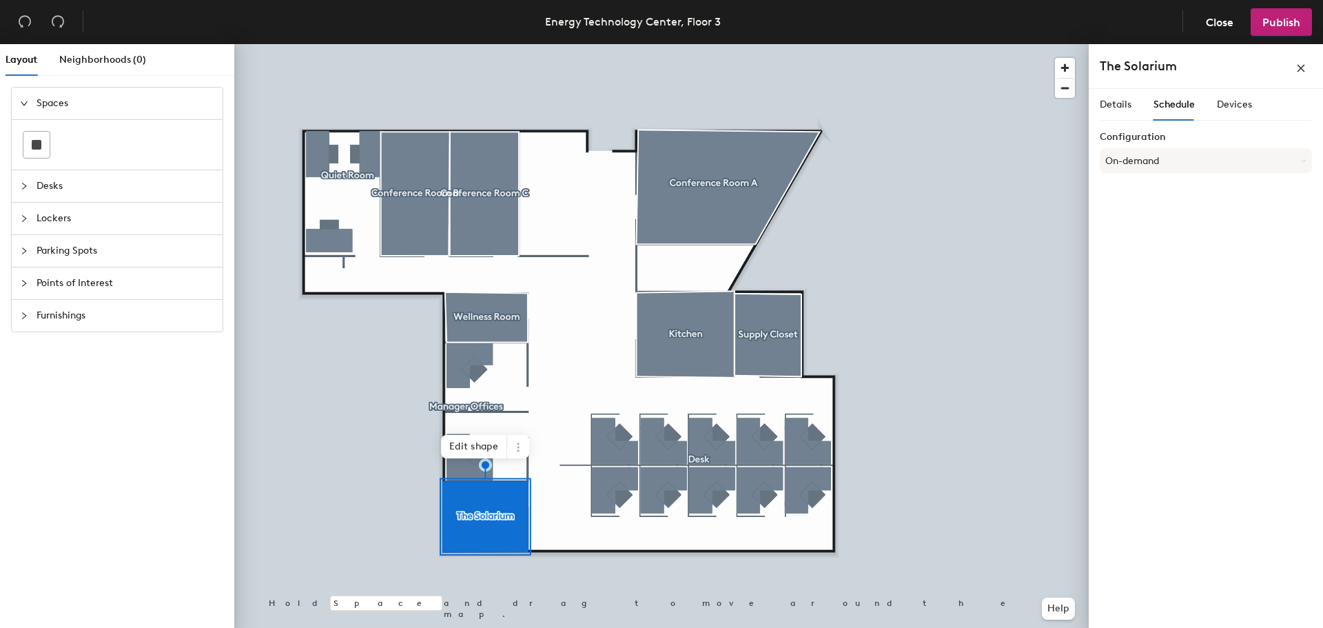
click at [1221, 170] on button "On-demand" at bounding box center [1206, 160] width 212 height 25
click at [1222, 168] on button "On-demand" at bounding box center [1206, 160] width 212 height 25
click at [1222, 100] on span "Devices" at bounding box center [1234, 105] width 35 height 12
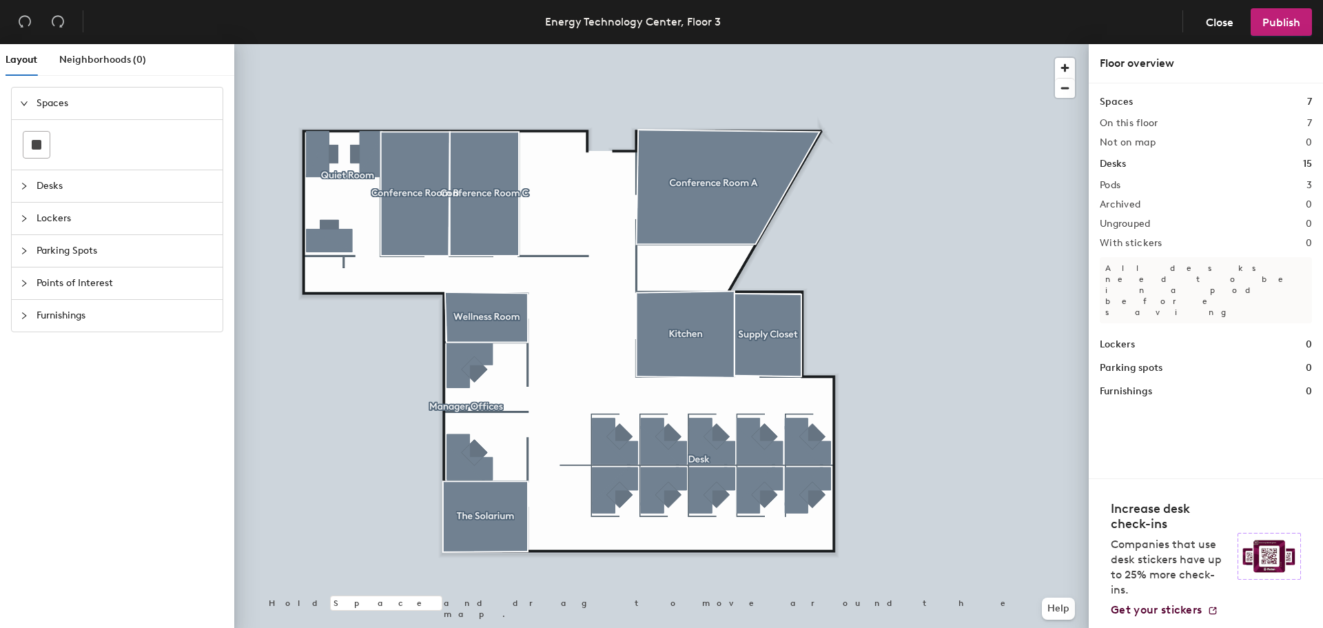
click at [1280, 19] on span "Publish" at bounding box center [1282, 22] width 38 height 13
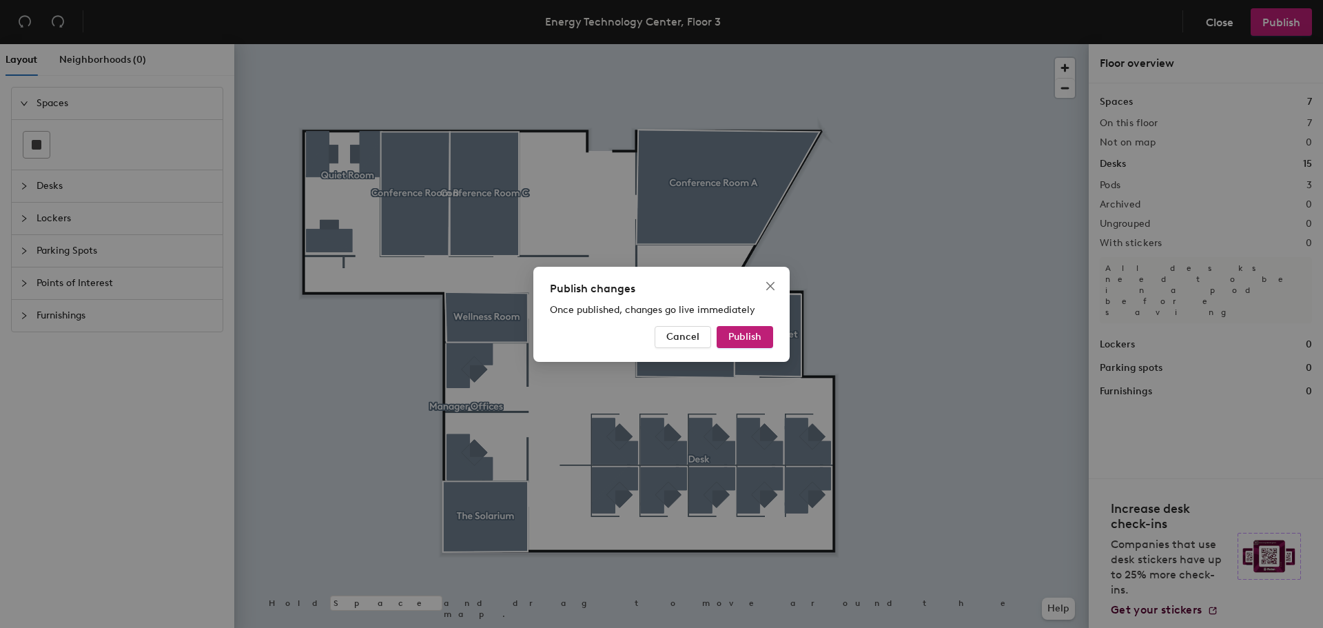
click at [746, 345] on button "Publish" at bounding box center [745, 337] width 57 height 22
